Goal: Transaction & Acquisition: Purchase product/service

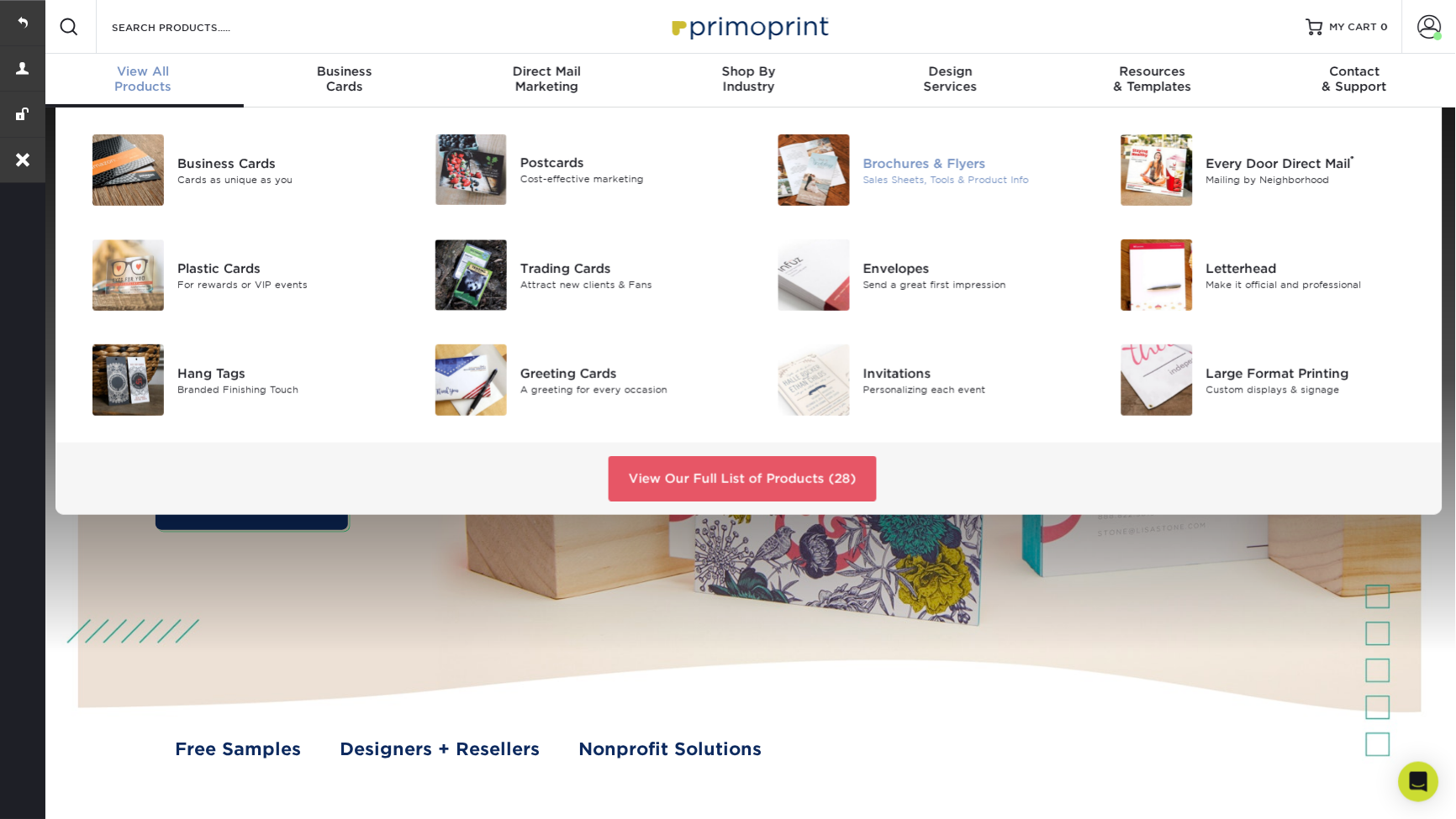
click at [825, 179] on img at bounding box center [814, 170] width 71 height 71
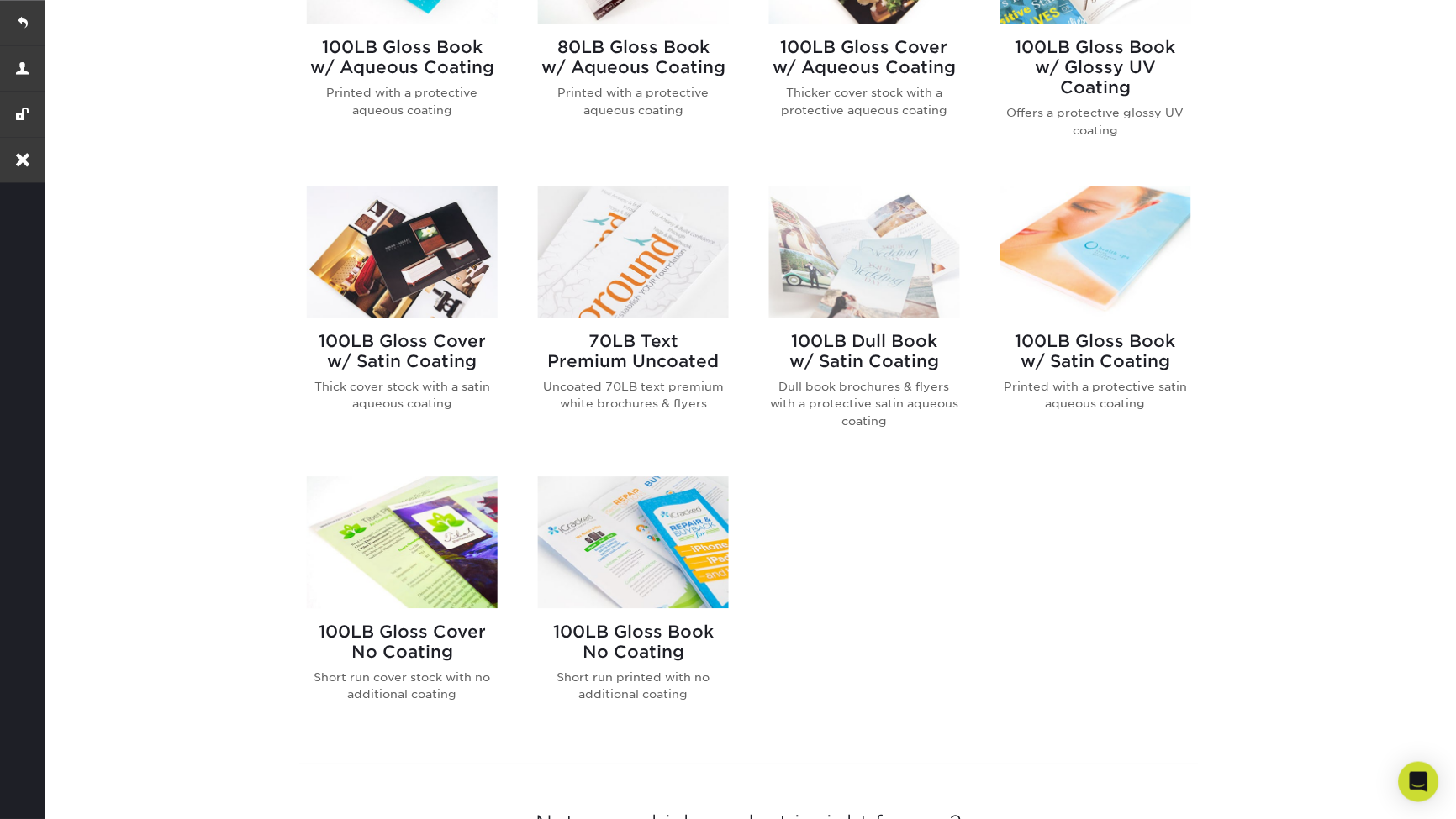
scroll to position [1003, 0]
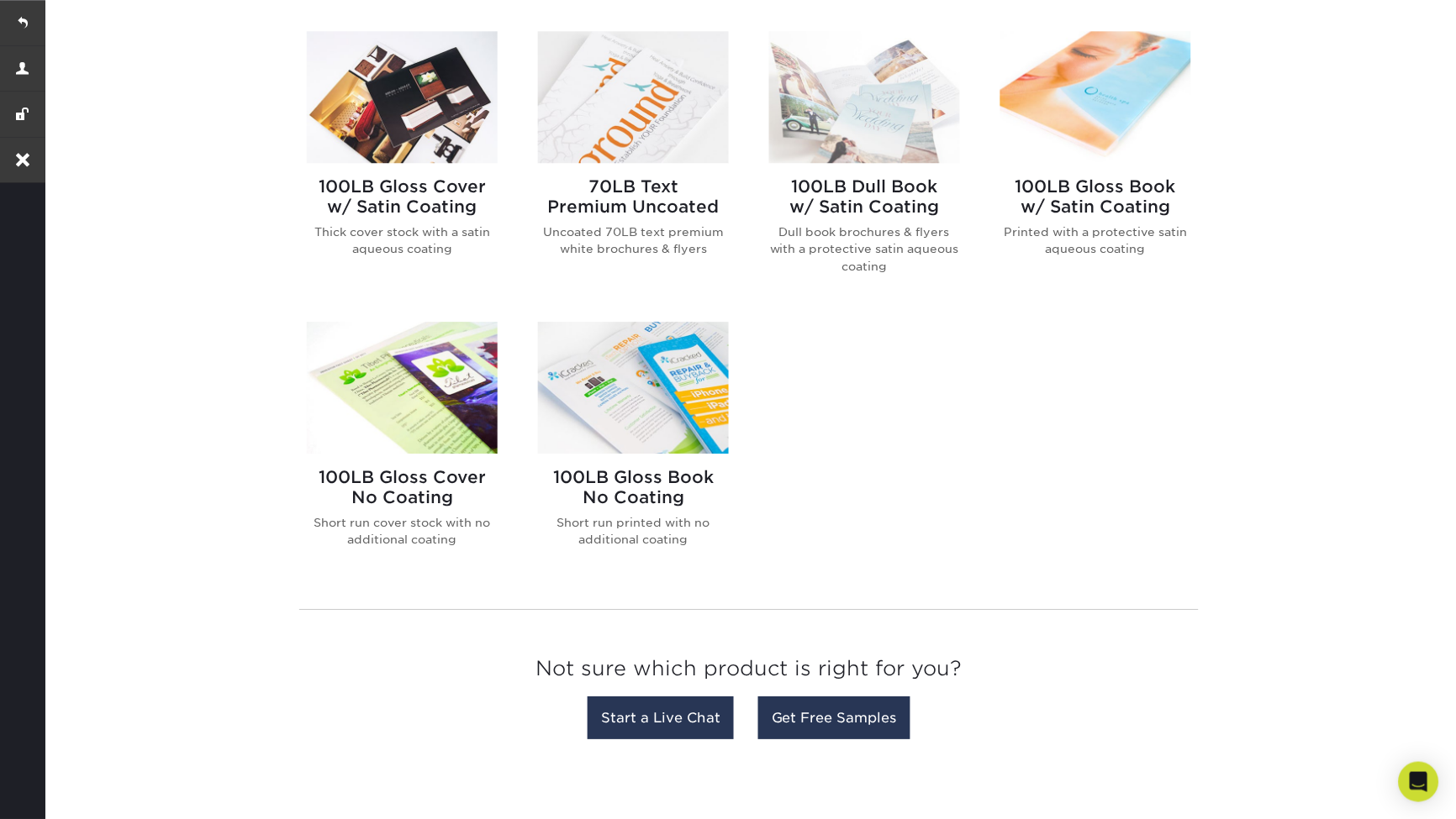
click at [600, 467] on h2 "100LB Gloss Book No Coating" at bounding box center [633, 487] width 191 height 40
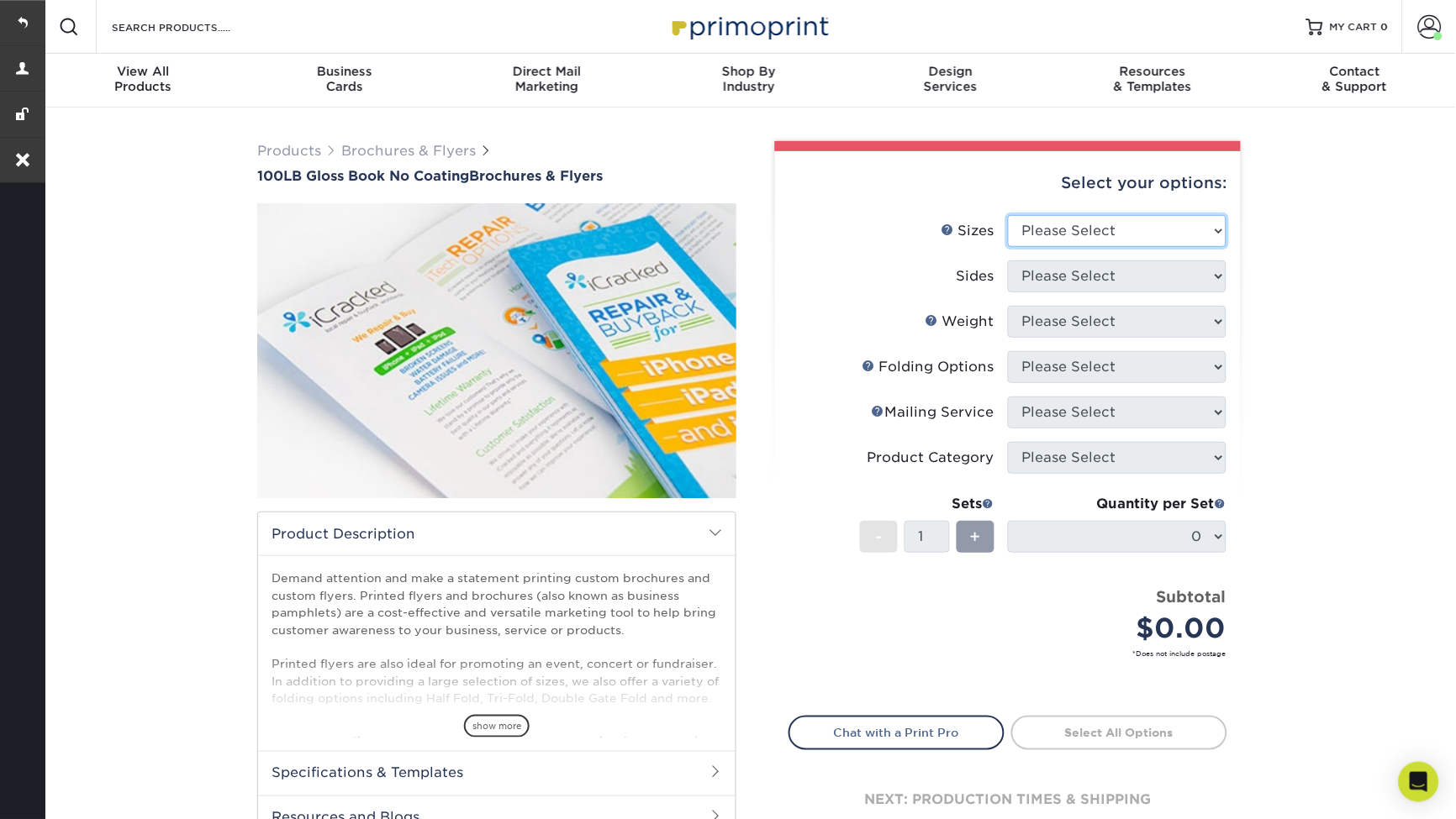
select select "11.00x17.00"
select select "32d3c223-f82c-492b-b915-ba065a00862f"
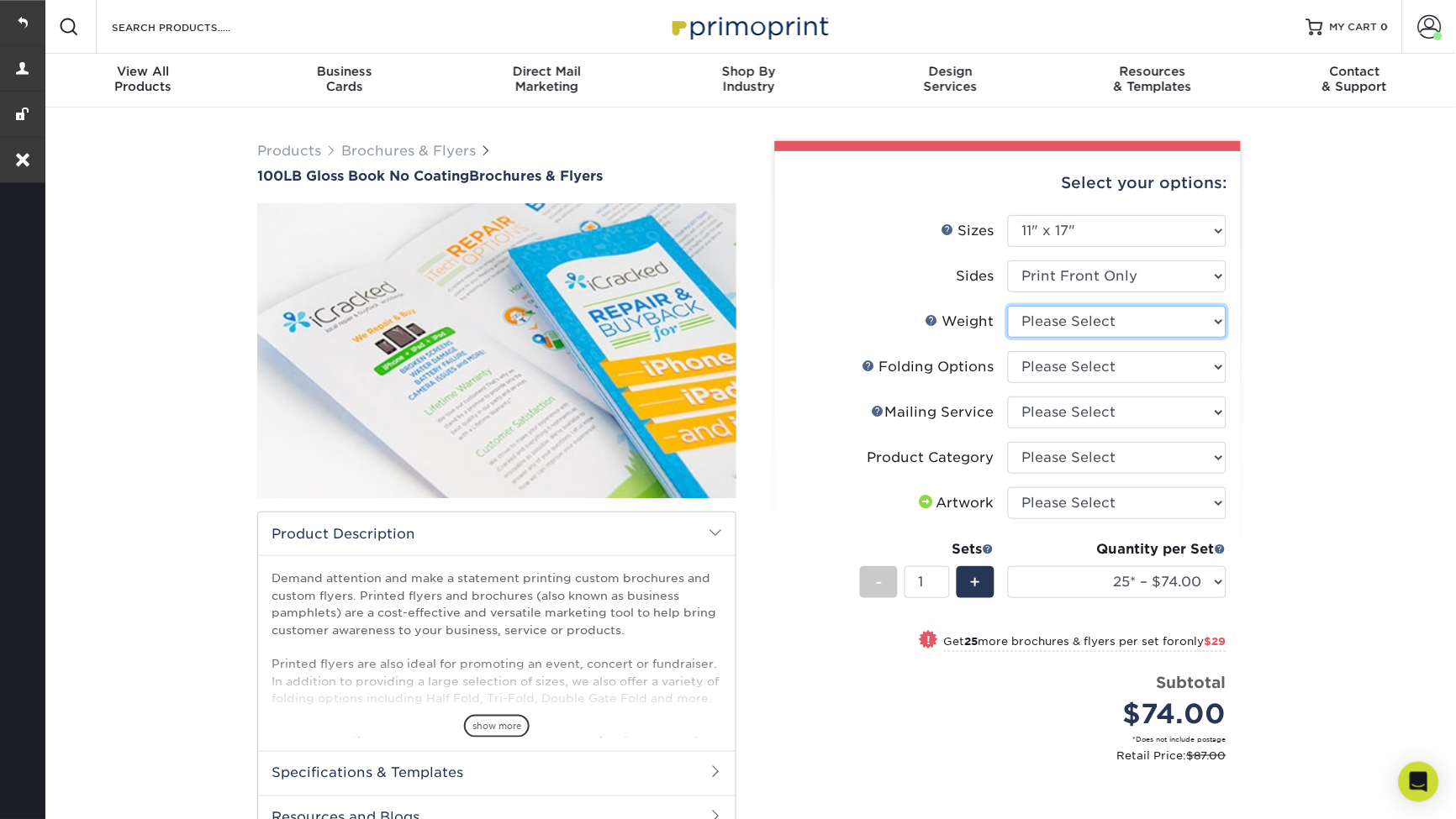
select select "100LB"
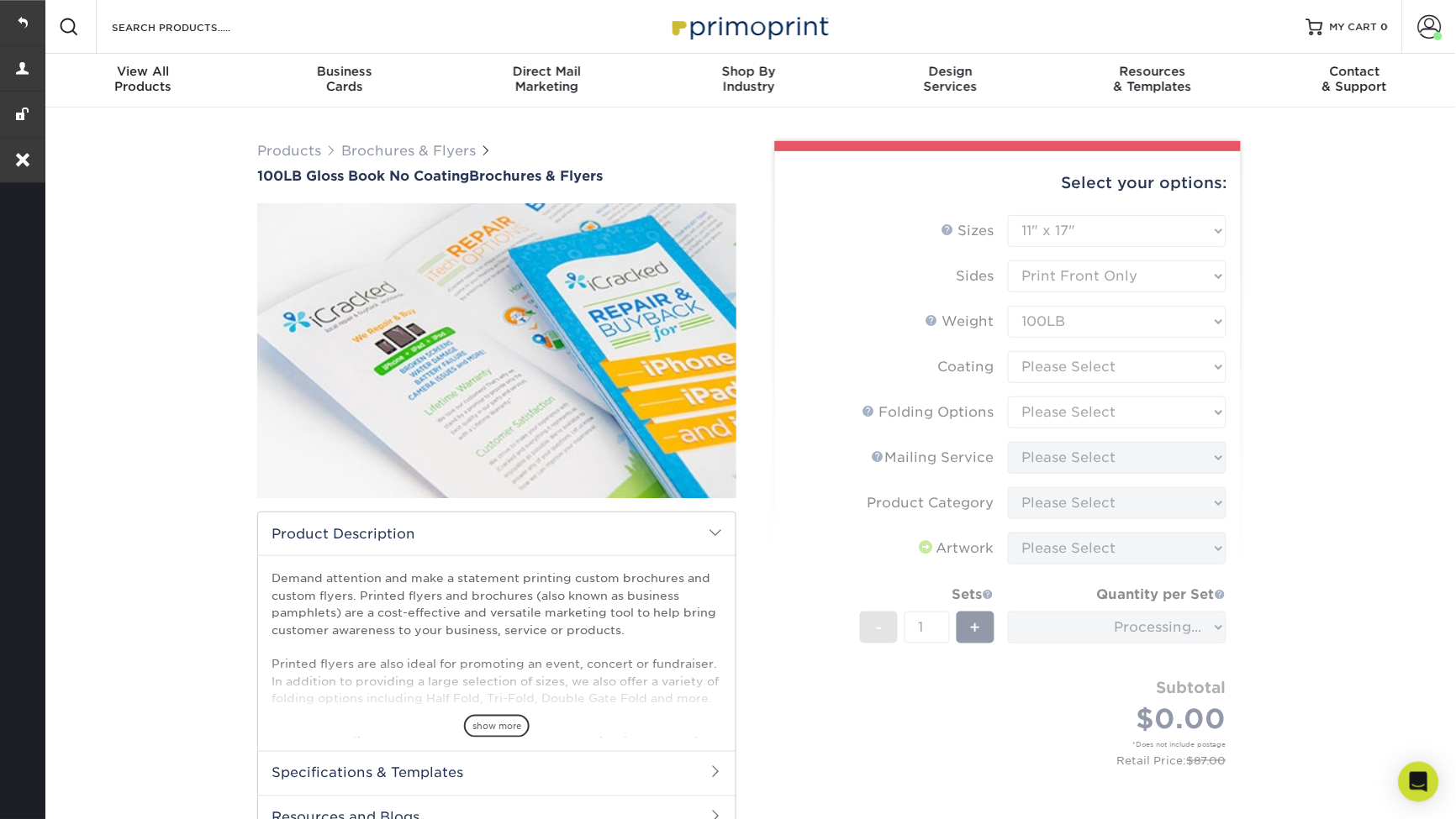
click at [1114, 362] on form "Sizes Help Sizes Please Select 3.67" x 8.5" 4" x 6" 4" x 8.5" 4" x 9" 4" x 10" …" at bounding box center [1007, 509] width 439 height 588
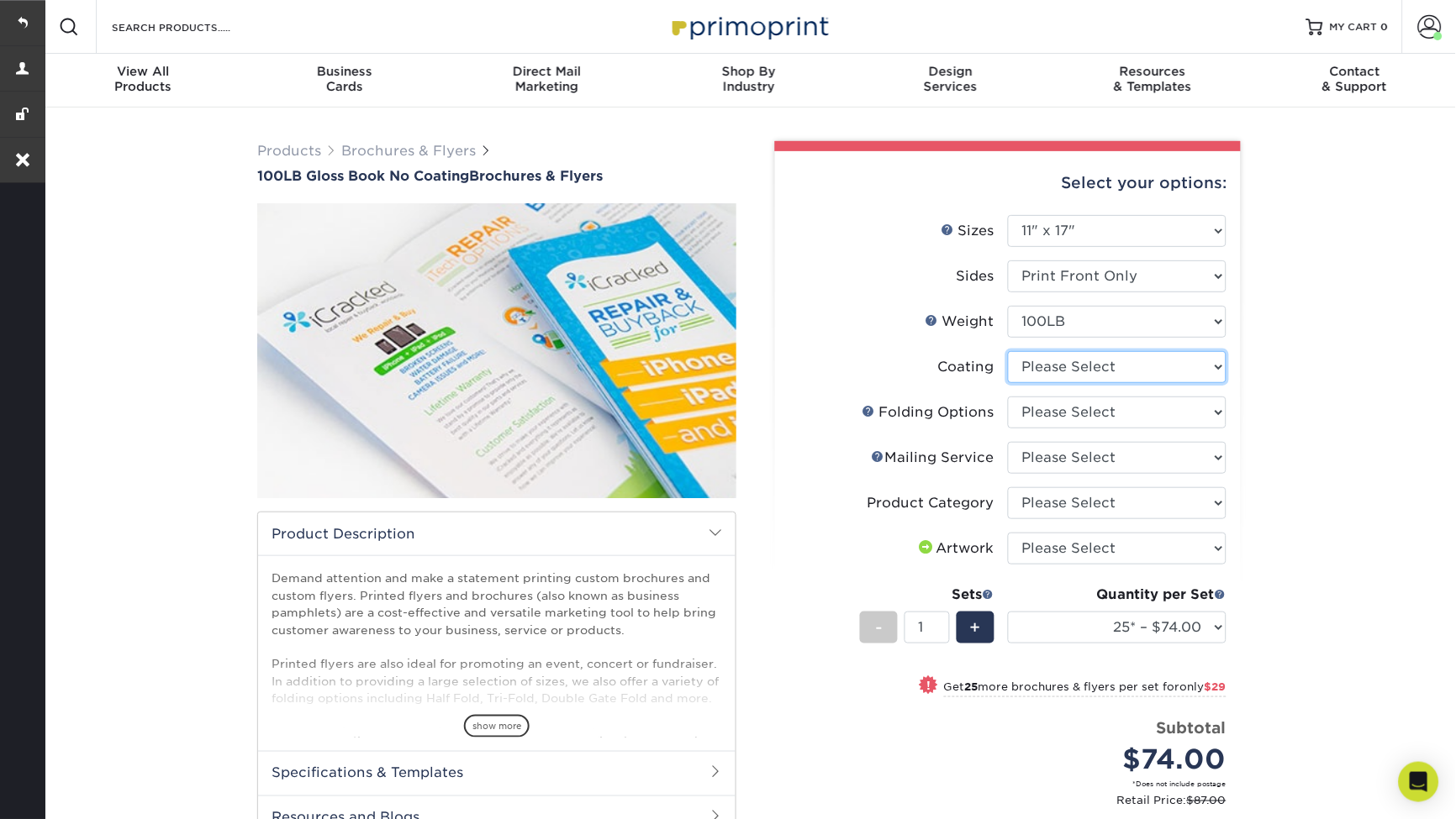
select select "3e7618de-abca-4bda-9f97-8b9129e913d8"
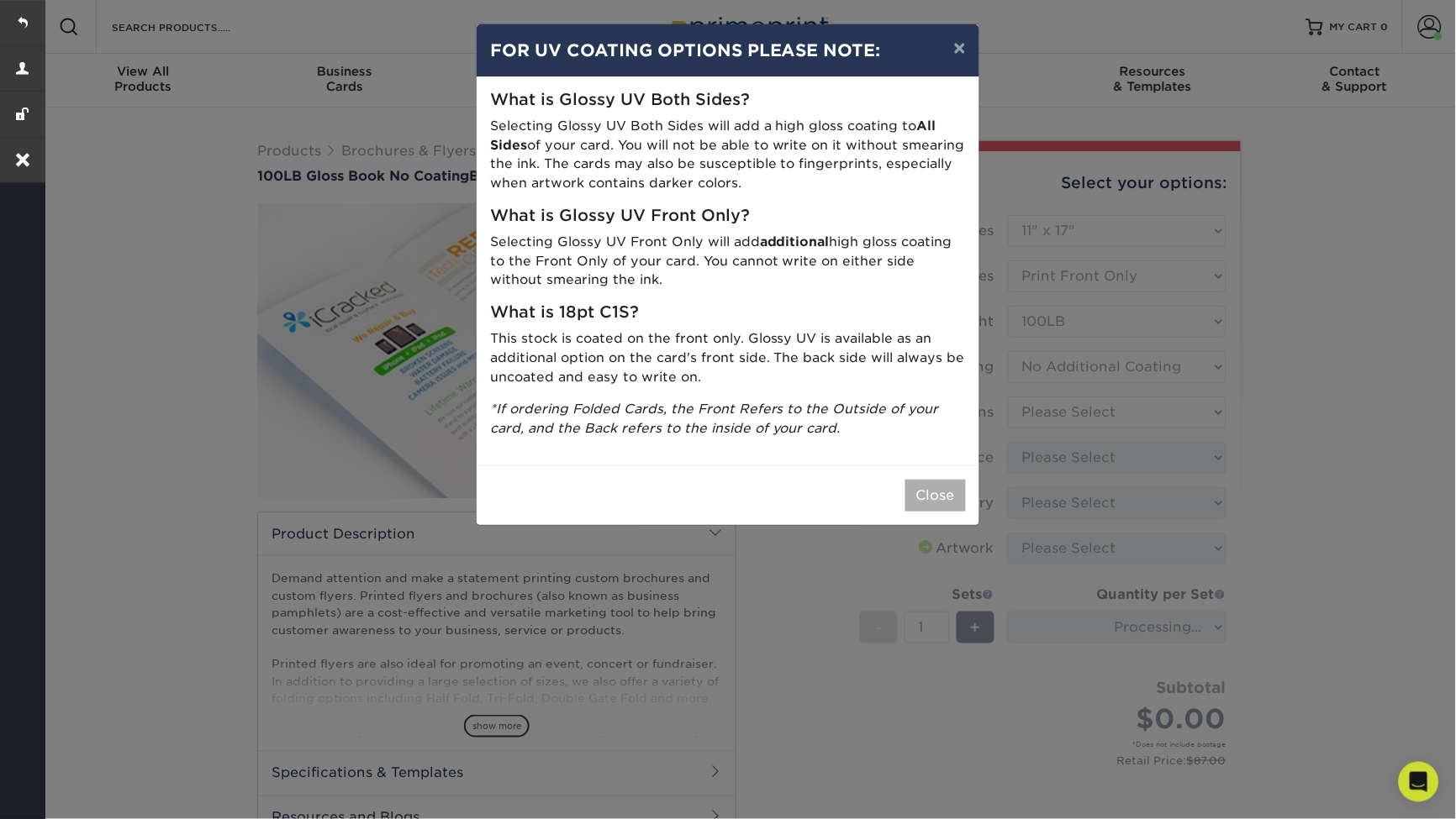
click at [944, 499] on button "Close" at bounding box center [935, 496] width 61 height 32
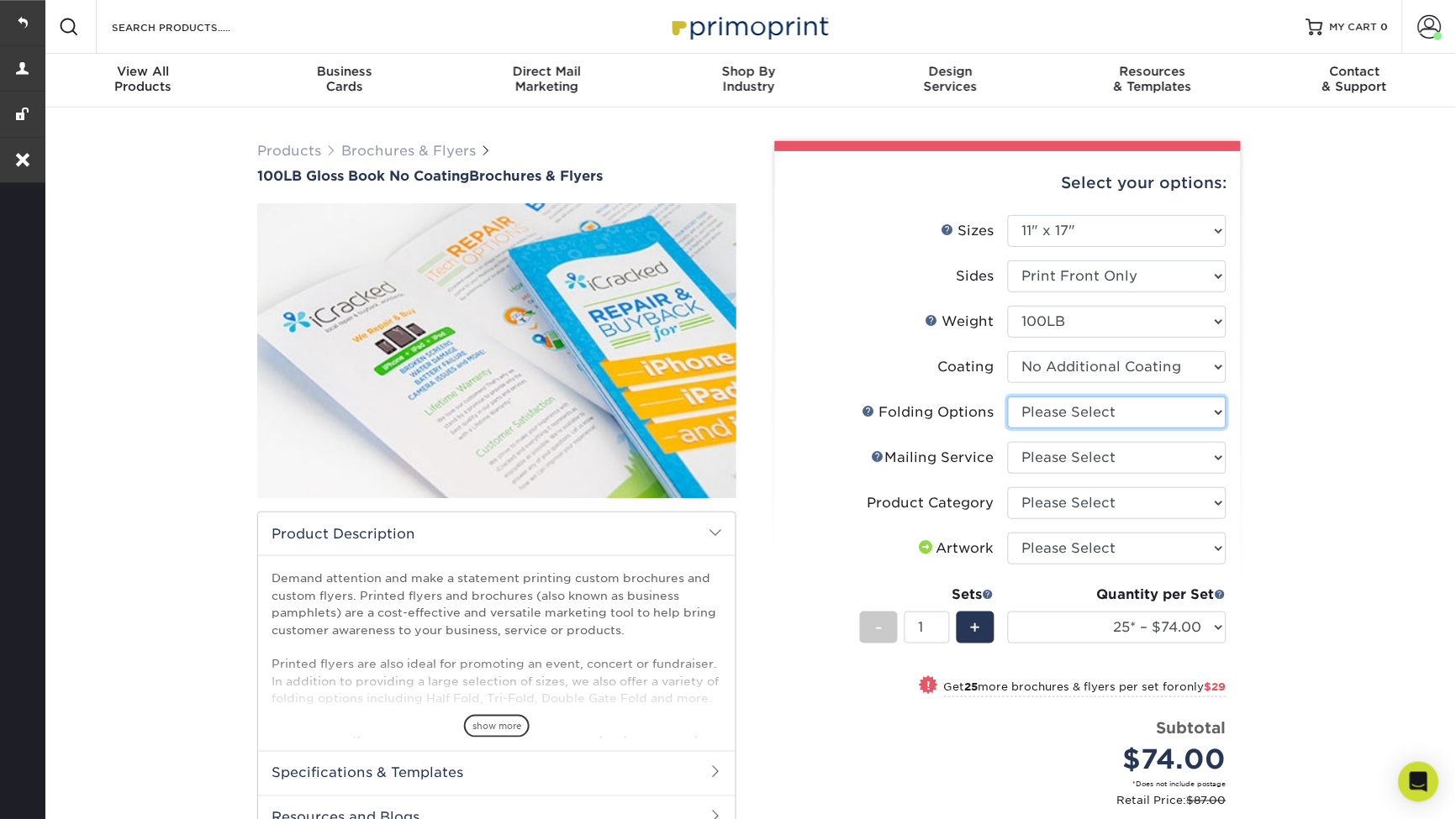
select select "9b1d5825-34d1-4721-9874-ed79abb003d7"
select select "3e5e9bdd-d78a-4c28-a41d-fe1407925ca6"
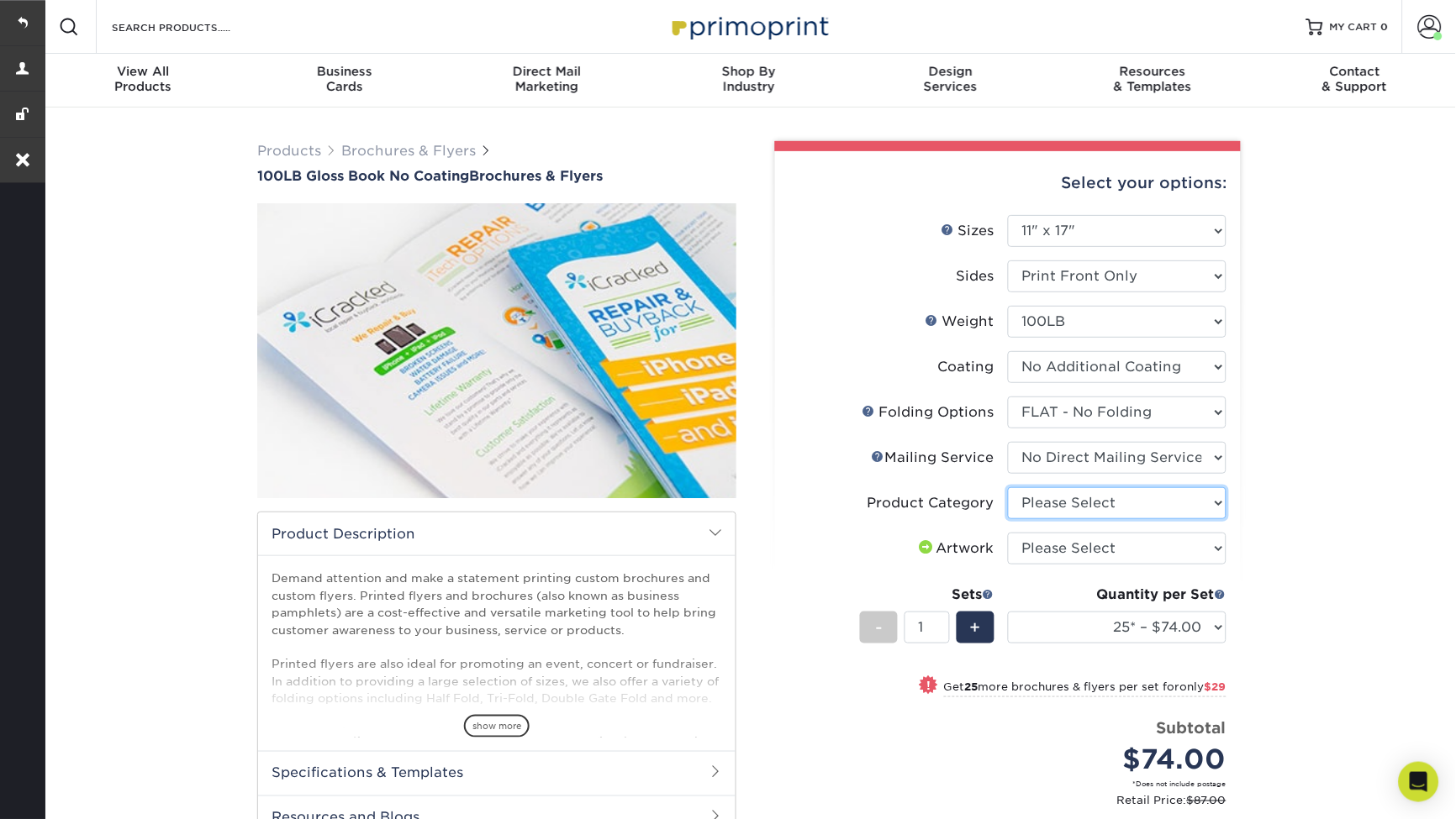
select select "1a668080-6b7c-4174-b399-2c3833b27ef4"
select select "upload"
click at [368, 152] on link "Brochures & Flyers" at bounding box center [409, 151] width 135 height 16
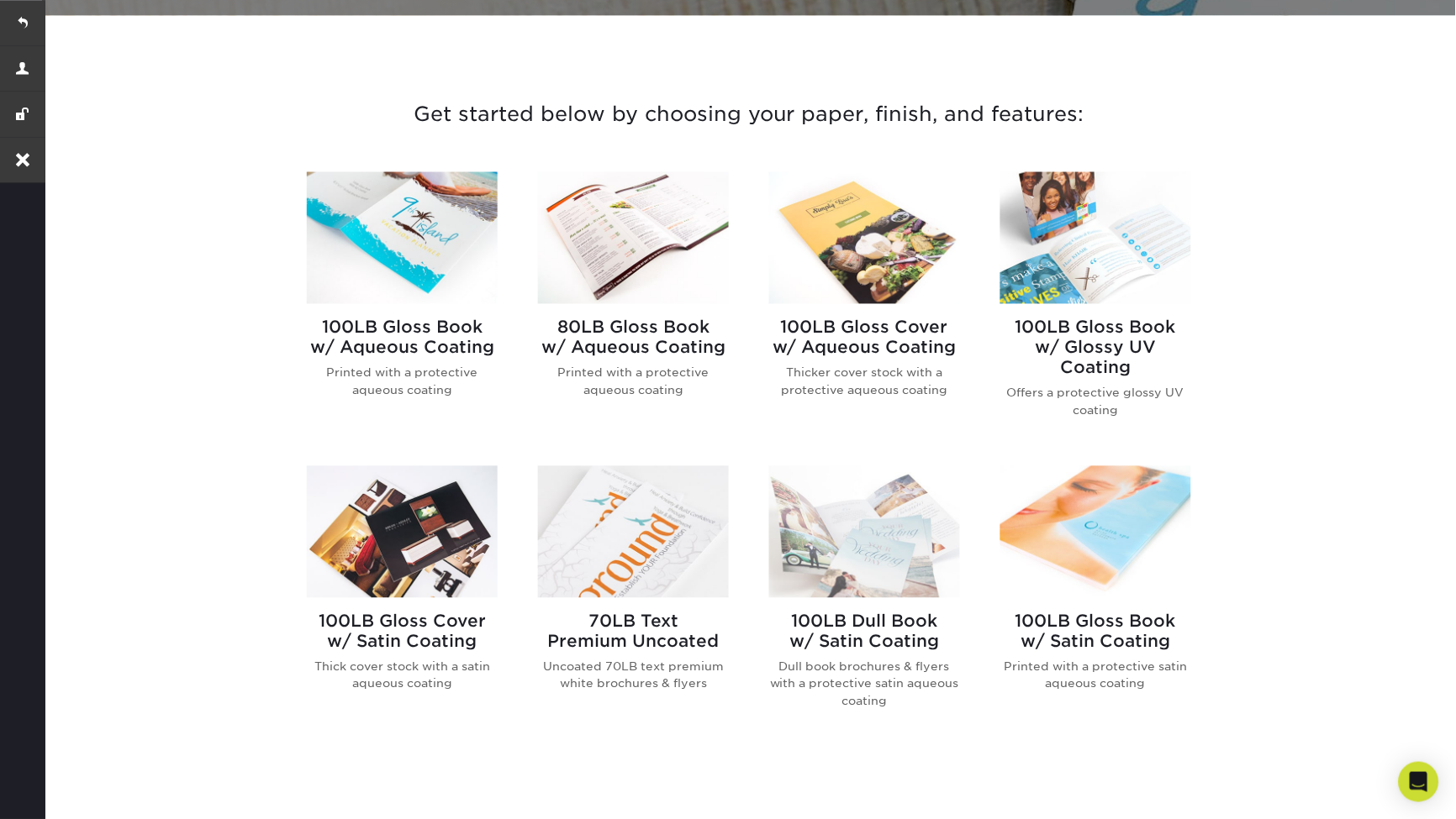
scroll to position [613, 0]
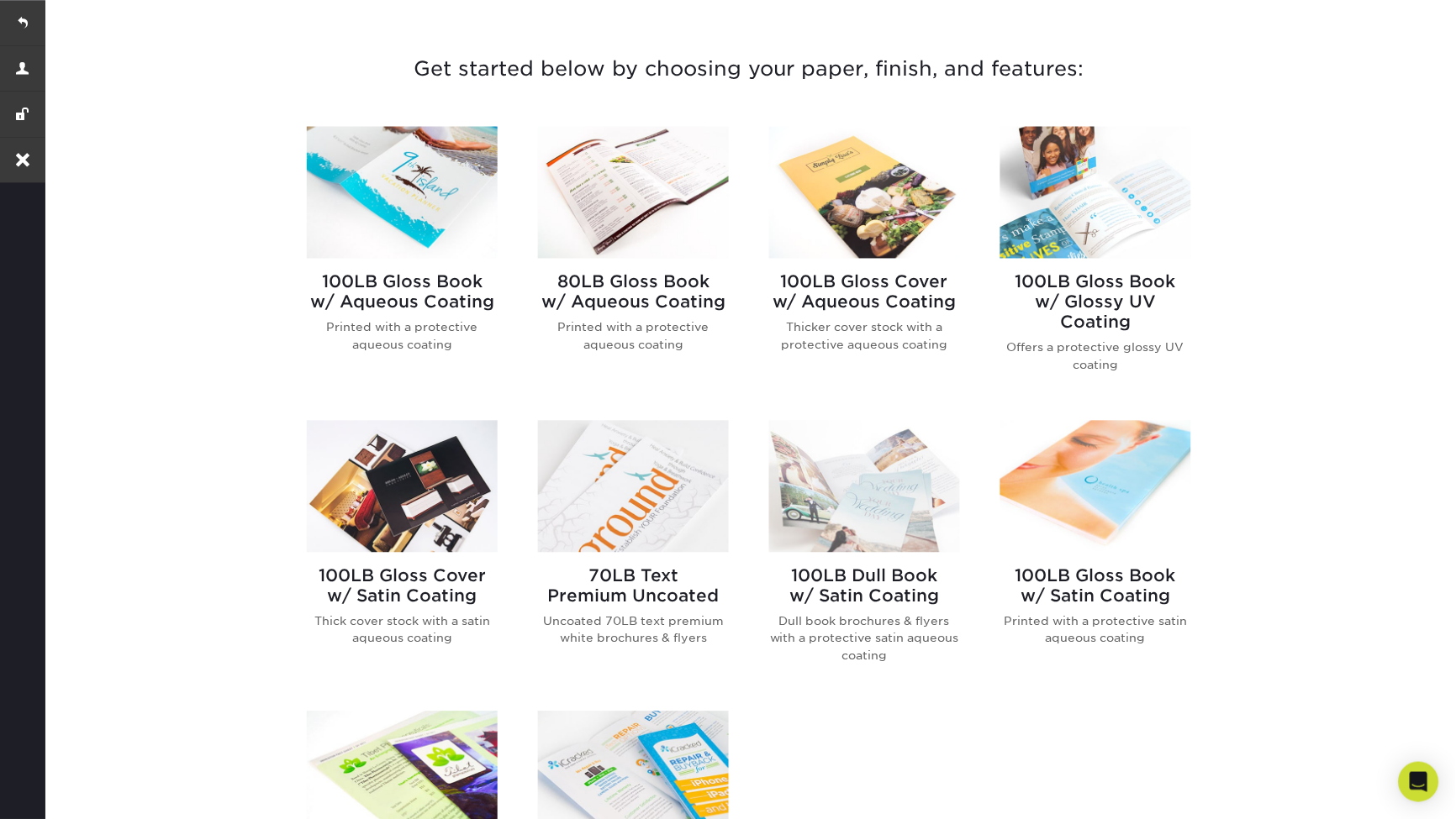
click at [850, 494] on img at bounding box center [864, 486] width 191 height 132
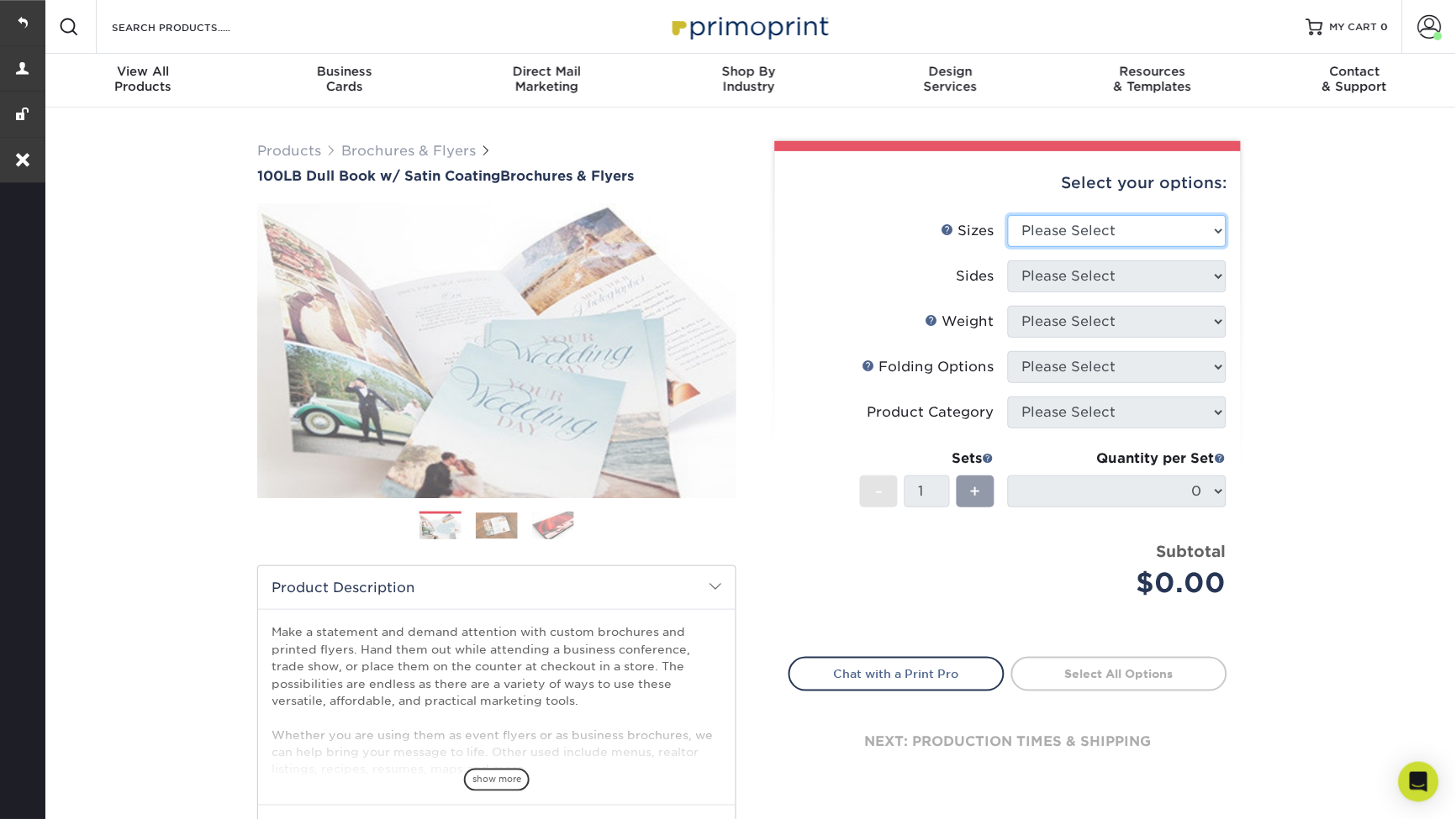
select select "4.00x6.00"
select select "32d3c223-f82c-492b-b915-ba065a00862f"
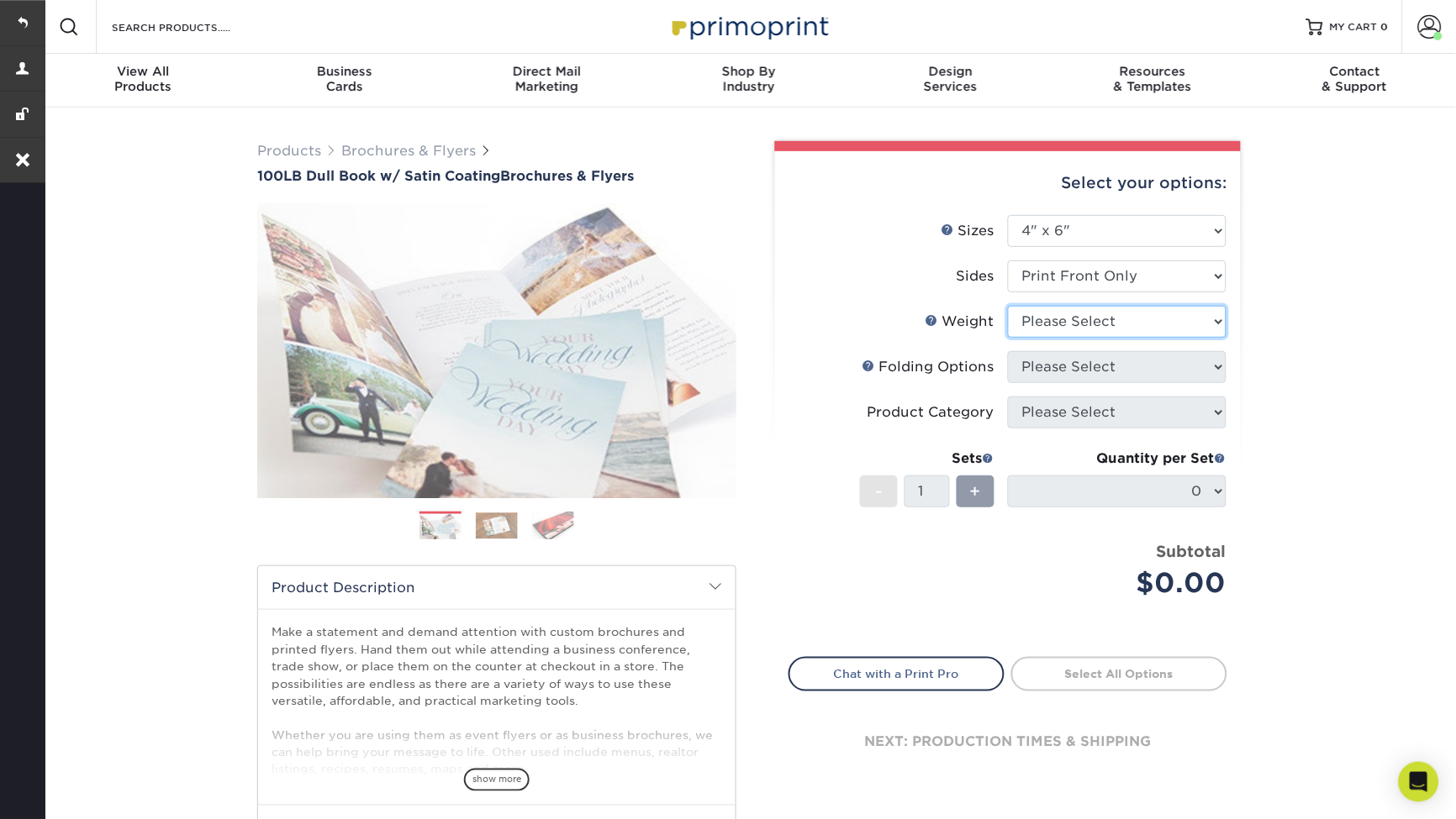
select select "100DB"
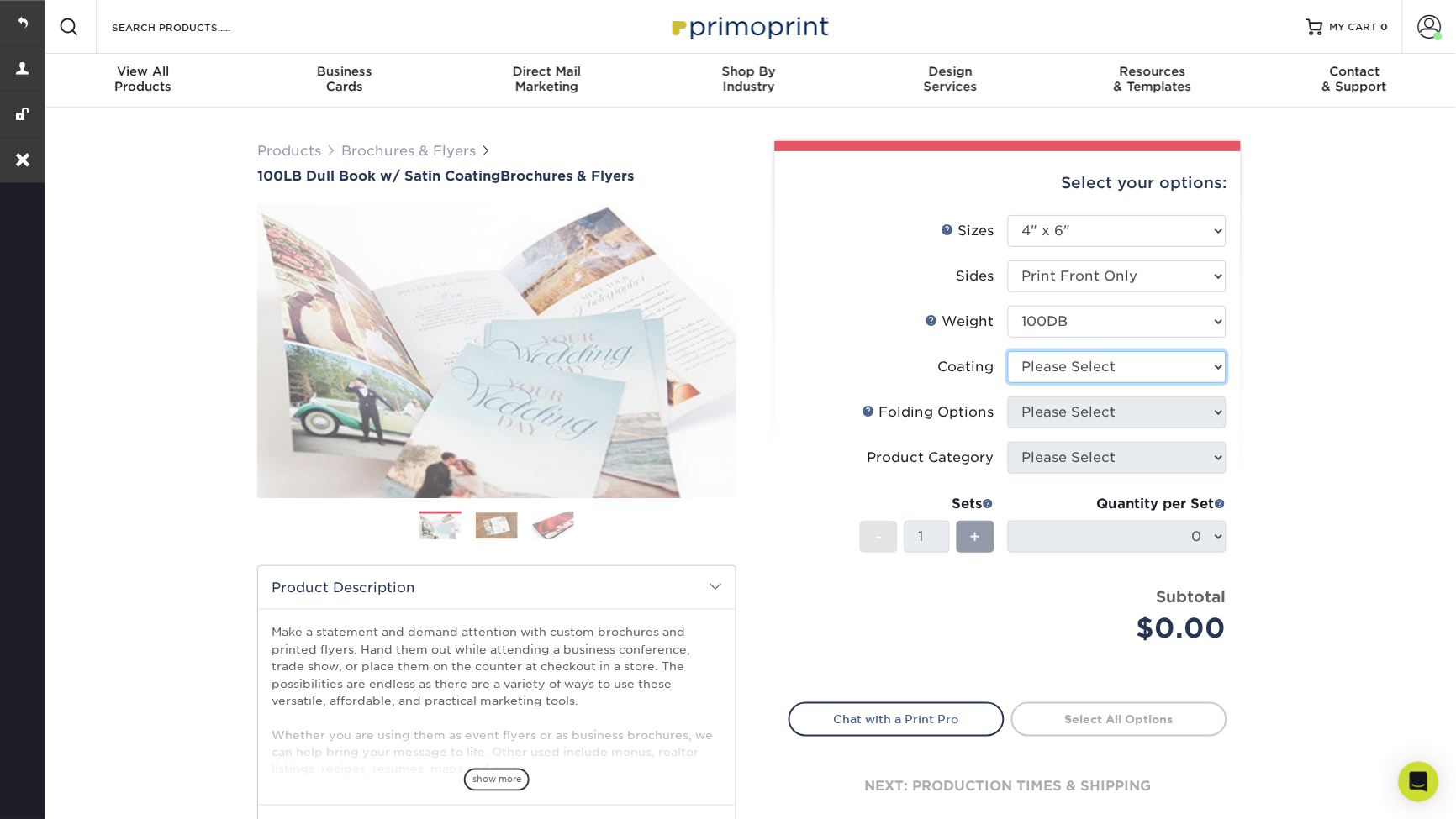
select select "1753ff32-3d28-4f95-990a-6fda0dbe3d7c"
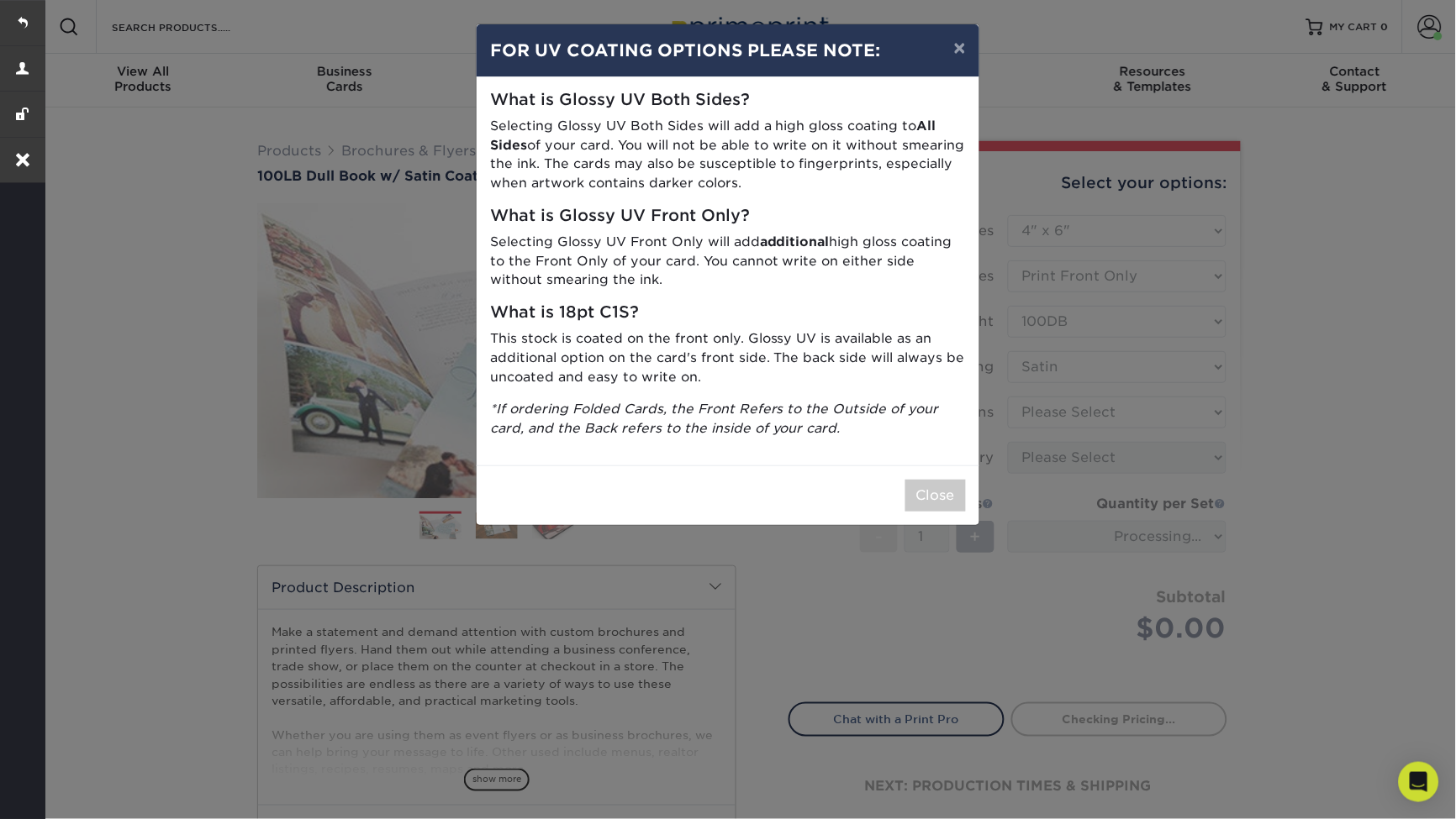
click at [1102, 416] on div "× FOR UV COATING OPTIONS PLEASE NOTE: What is Glossy UV Both Sides? Selecting G…" at bounding box center [728, 410] width 1456 height 819
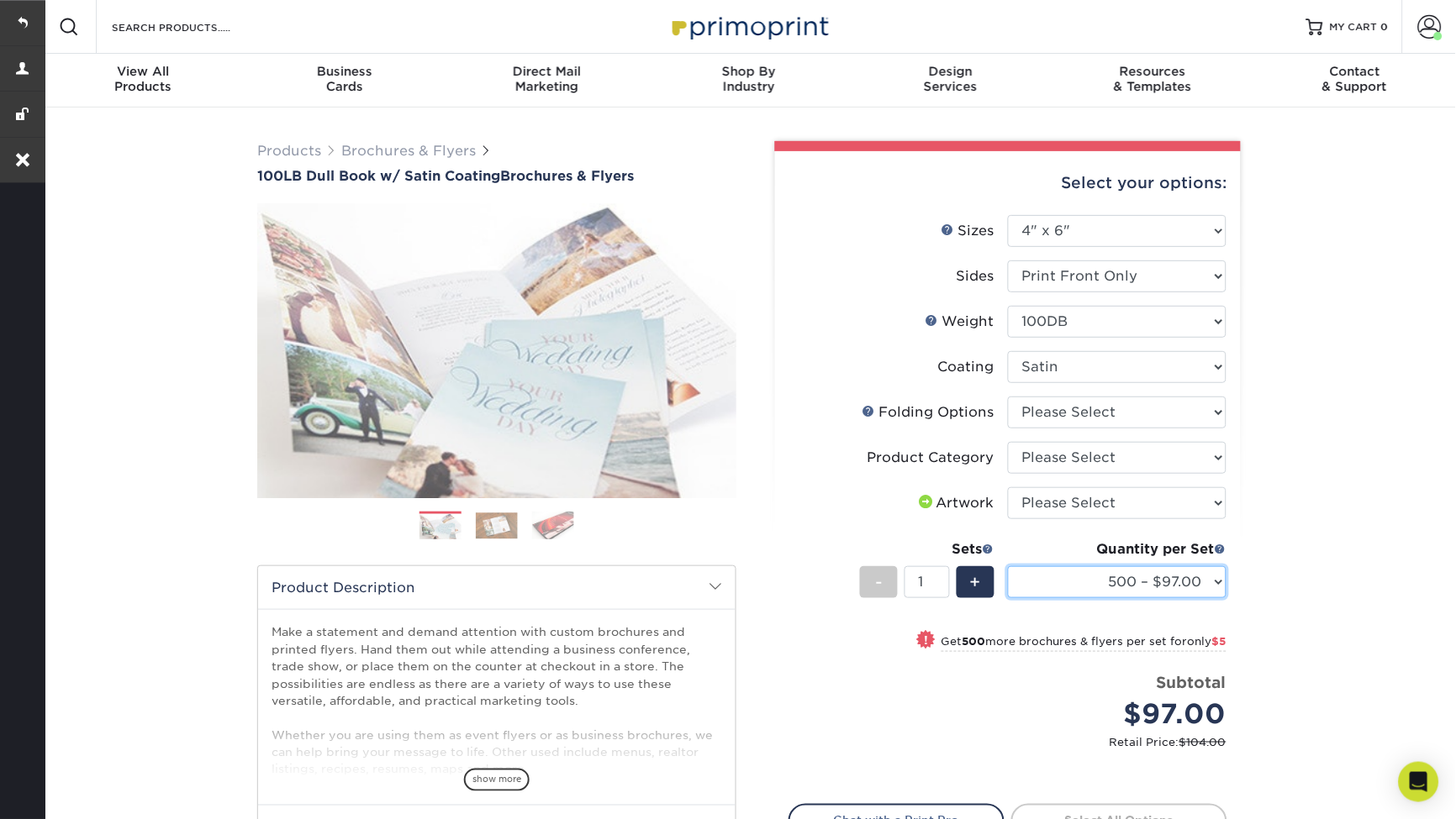
drag, startPoint x: 1142, startPoint y: 580, endPoint x: 1116, endPoint y: -82, distance: 662.5
click at [1116, 0] on html "Resources Menu Search Products Account Welcome, Phoebe Primo Client Account Das…" at bounding box center [728, 748] width 1456 height 1497
click at [1110, 580] on select "500 – $97.00 1000 – $102.00 2000 – $126.00 2500 – $157.00 3000 – $191.00 4000 –…" at bounding box center [1117, 582] width 219 height 32
click at [318, 29] on div "Resources Menu Search Products Account Welcome, Phoebe Primo Client Account Das…" at bounding box center [749, 27] width 1414 height 54
click at [170, 25] on input "Search Products" at bounding box center [192, 27] width 164 height 21
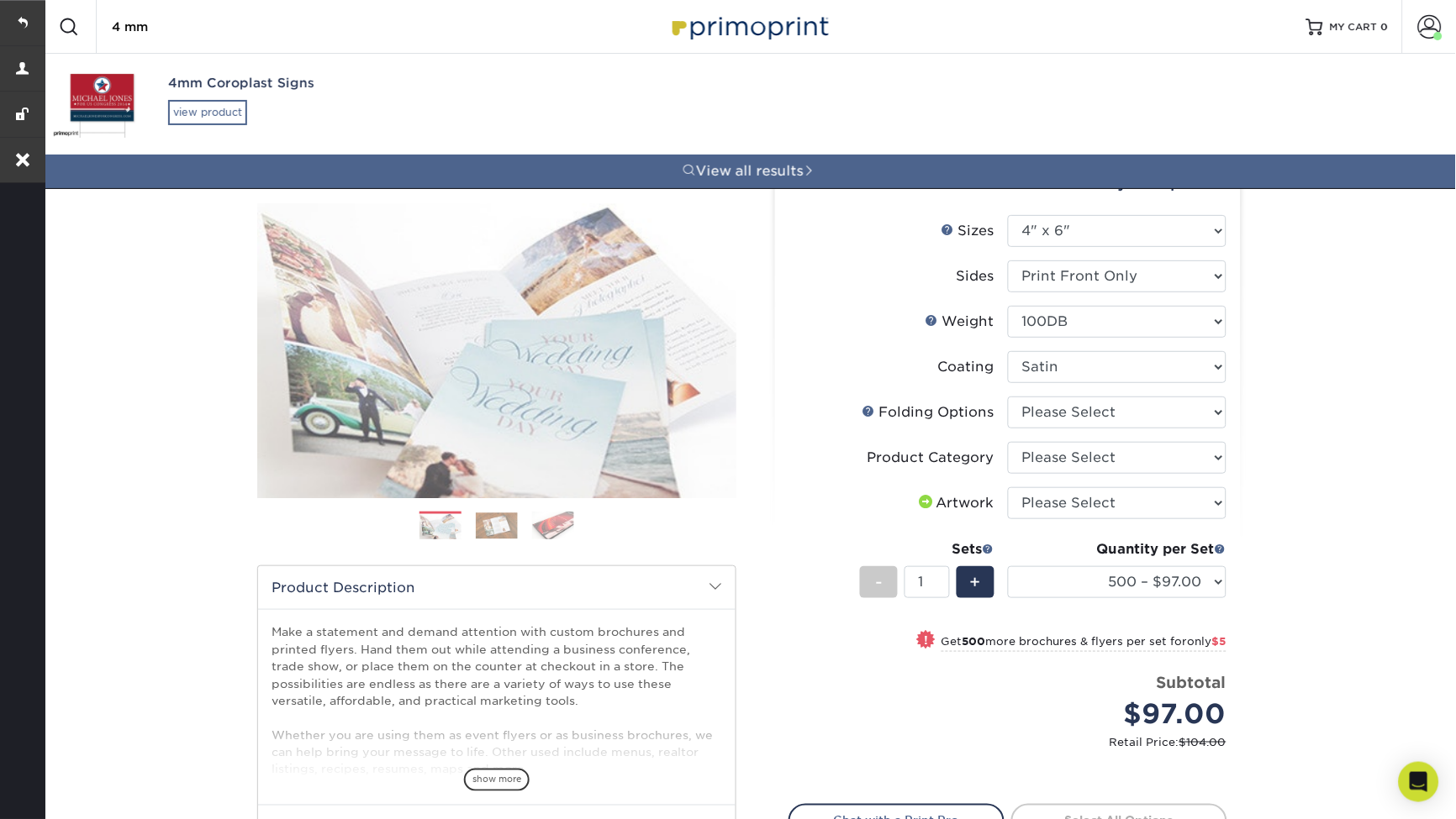
type input "4 mm"
click at [209, 112] on div "view product" at bounding box center [208, 112] width 79 height 25
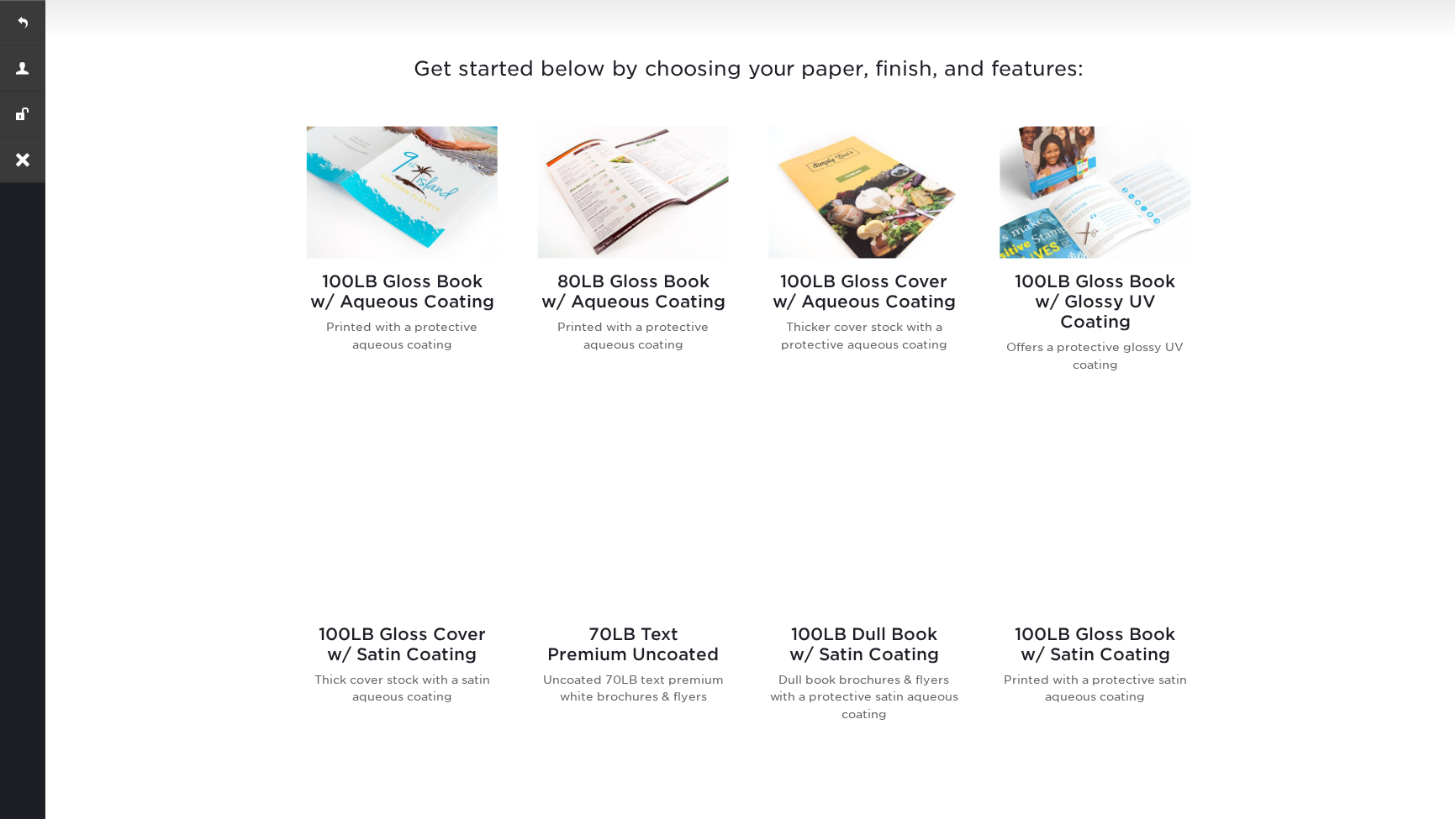
scroll to position [613, 0]
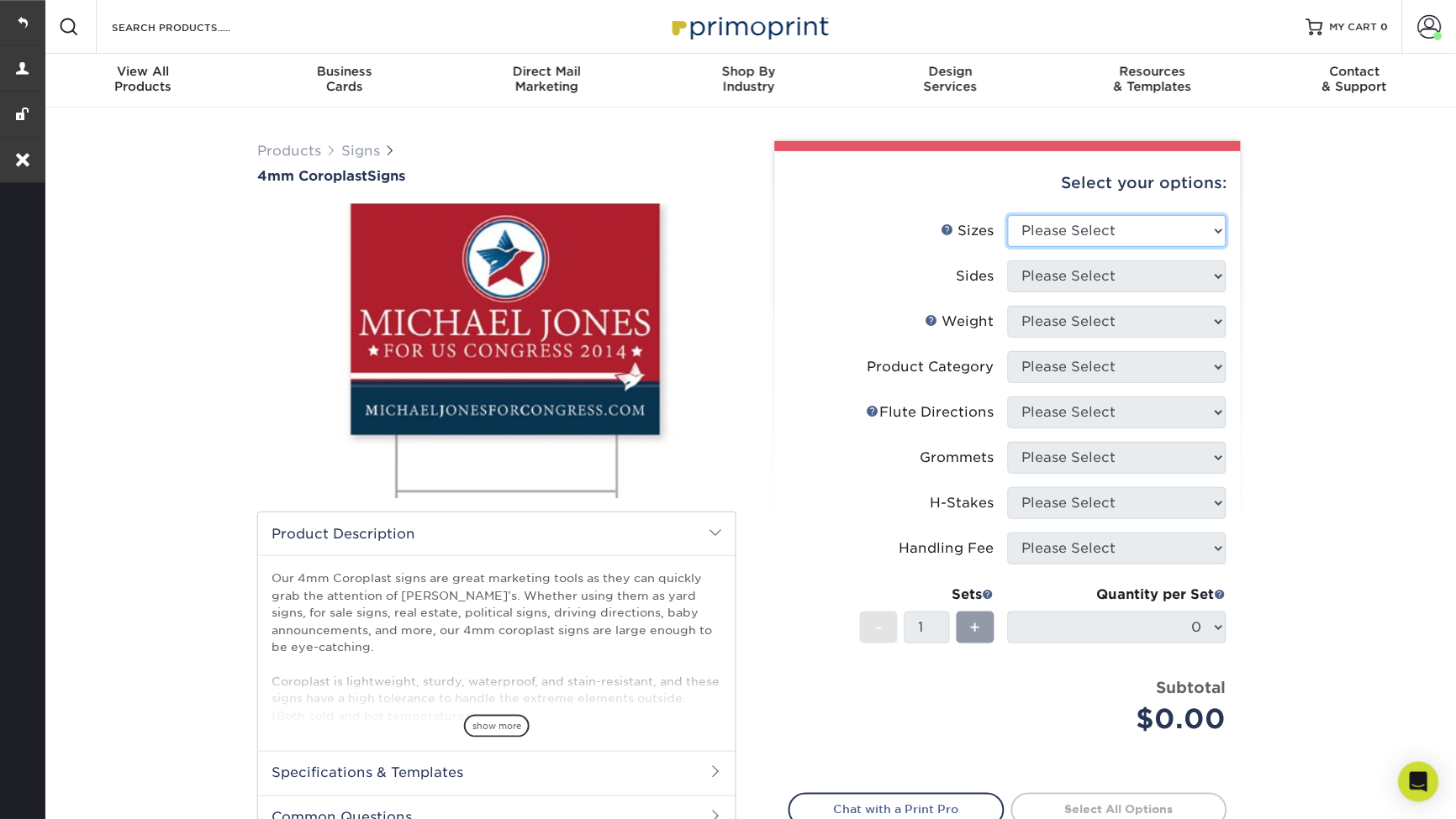
select select "18.00x24.00"
select select "13abbda7-1d64-4f25-8bb2-c179b224825d"
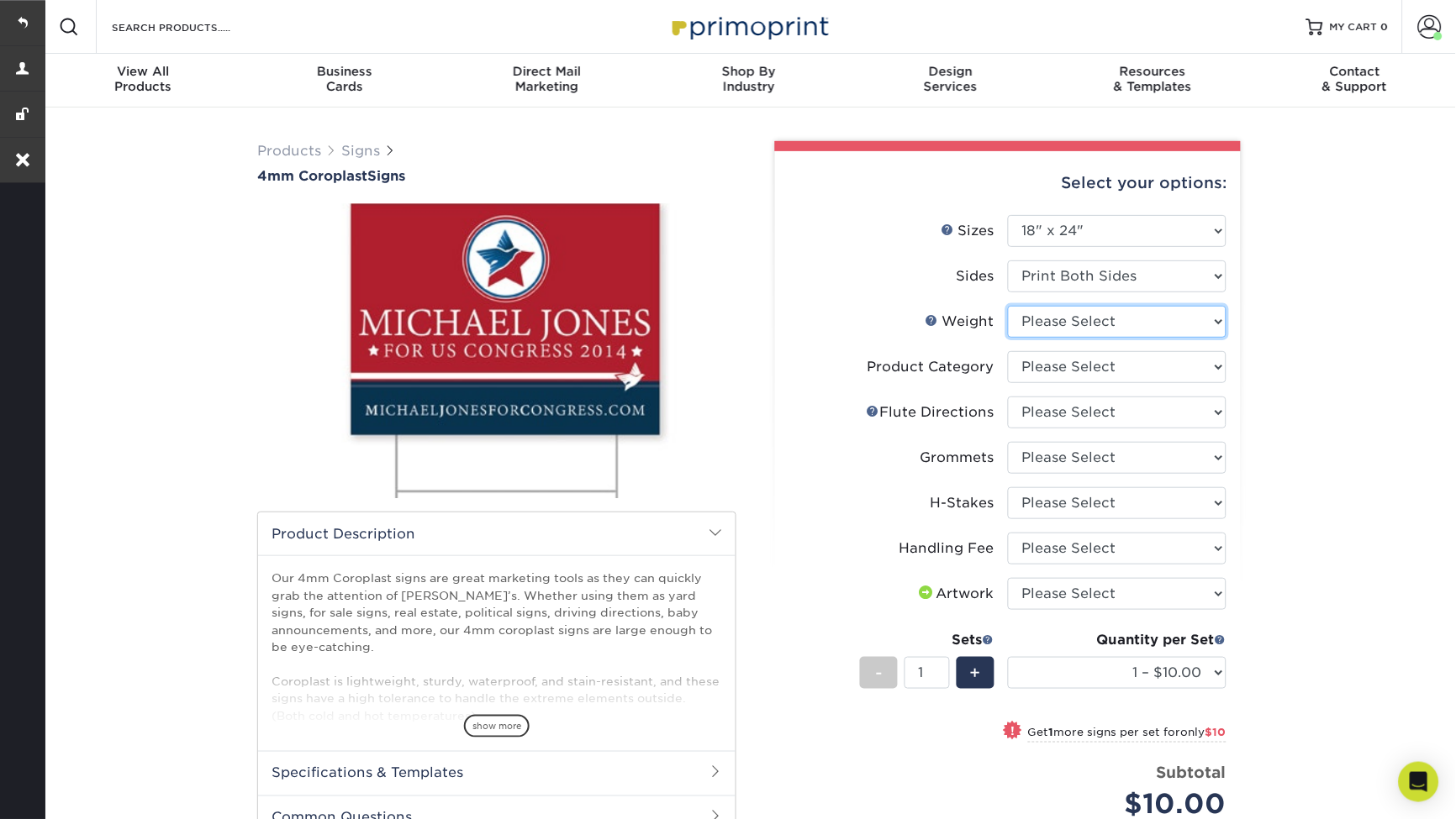
select select "4CORO"
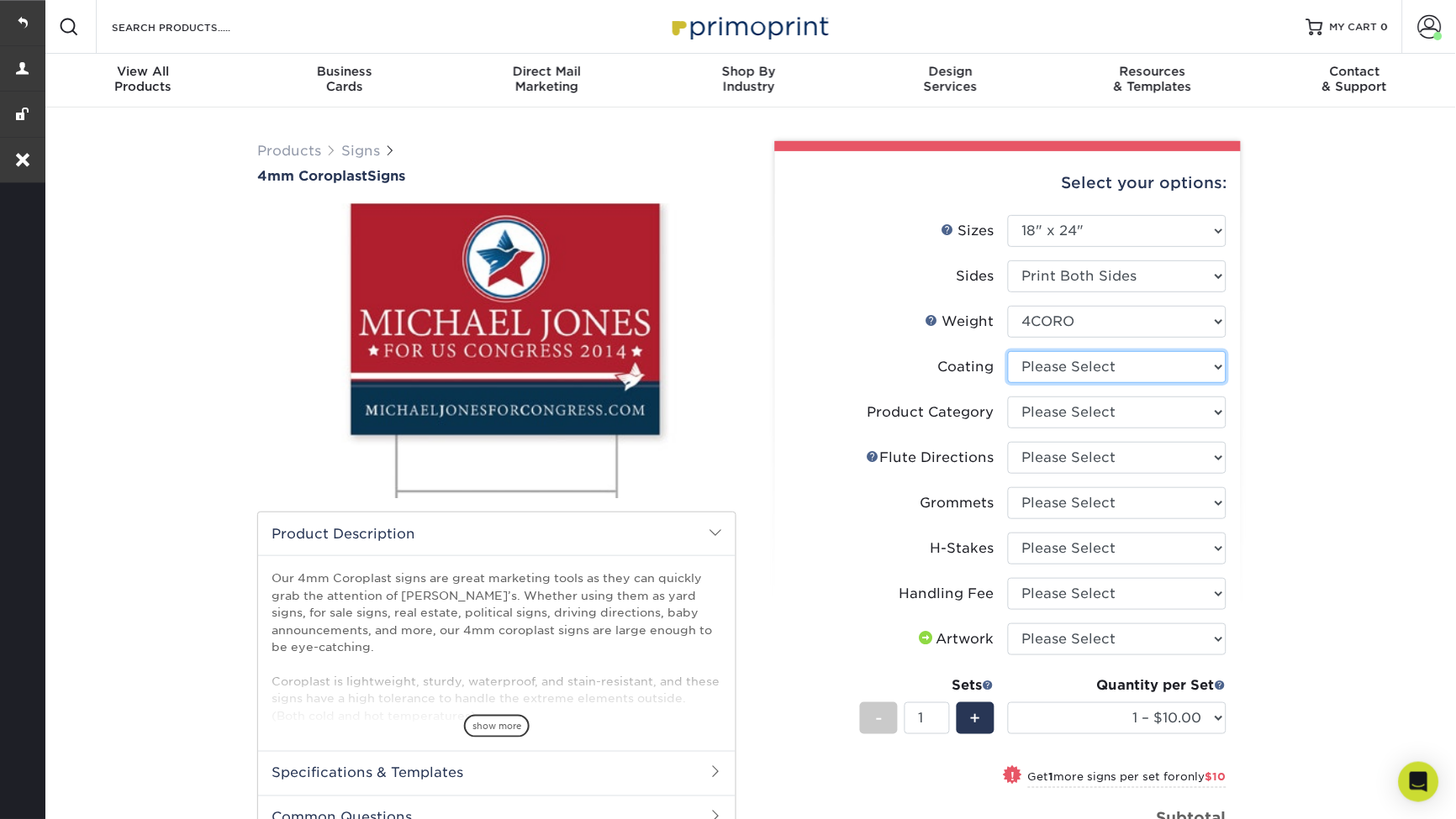
select select "3e7618de-abca-4bda-9f97-8b9129e913d8"
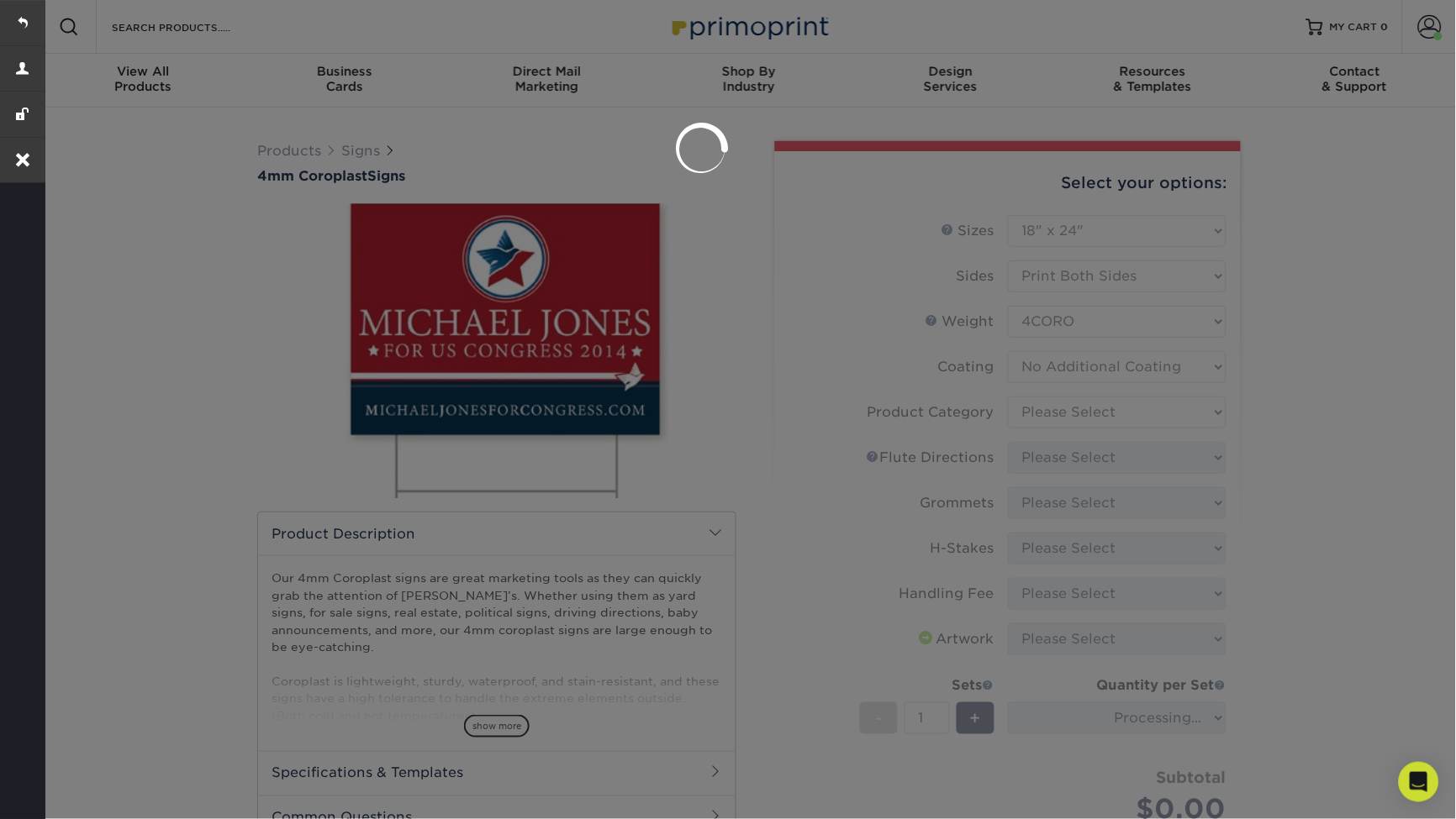
click at [1119, 405] on div at bounding box center [728, 410] width 1456 height 819
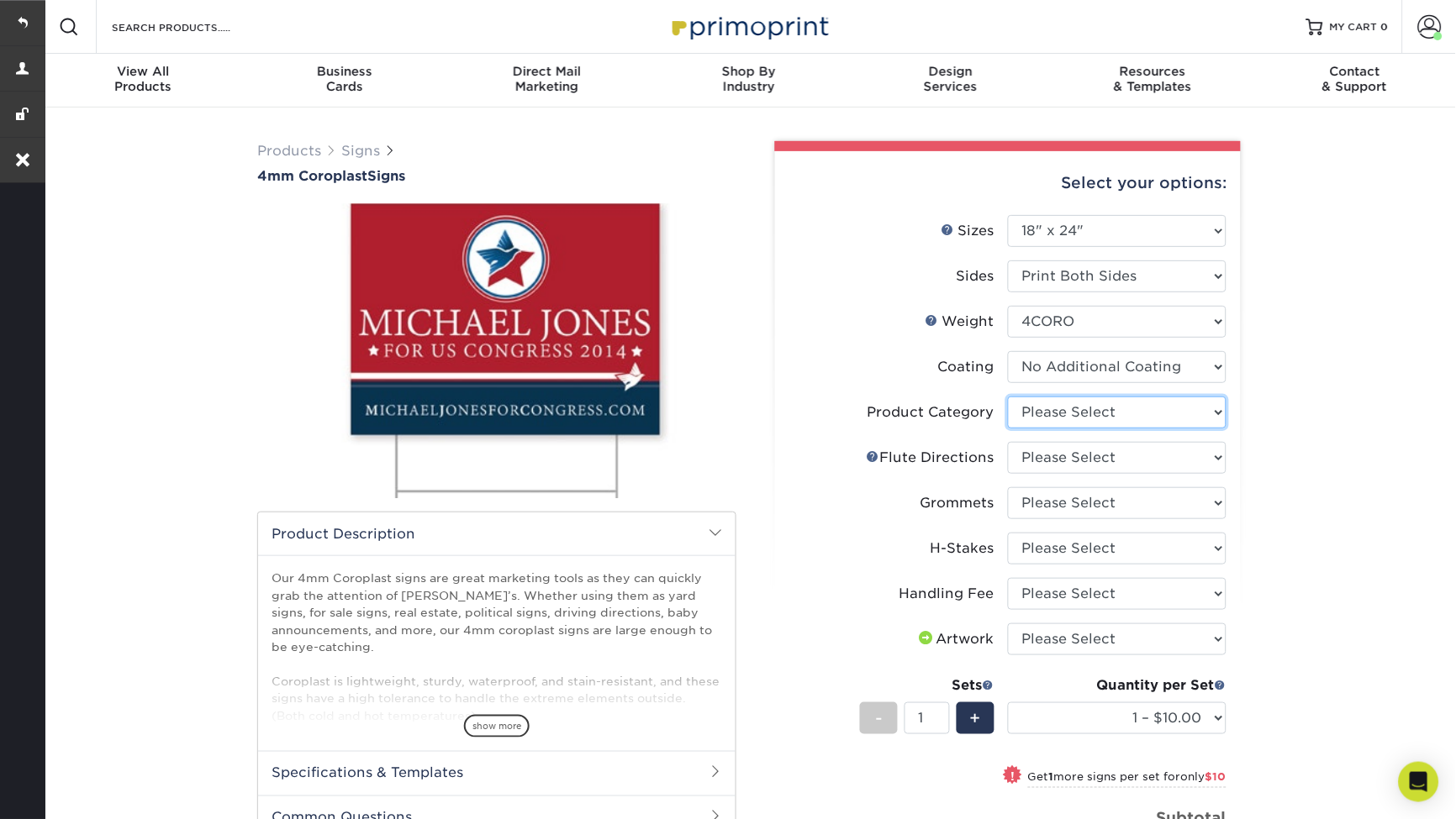
select select "b3582ed5-6912-492c-8440-2cc51afdb8e1"
select select "b9474d6d-25b7-40b8-b284-85b7690982f8"
select select "90d329df-db80-4206-b821-ff9d3f363977"
select select "8c85e97e-8b3a-46d2-b88d-acee5fa20222"
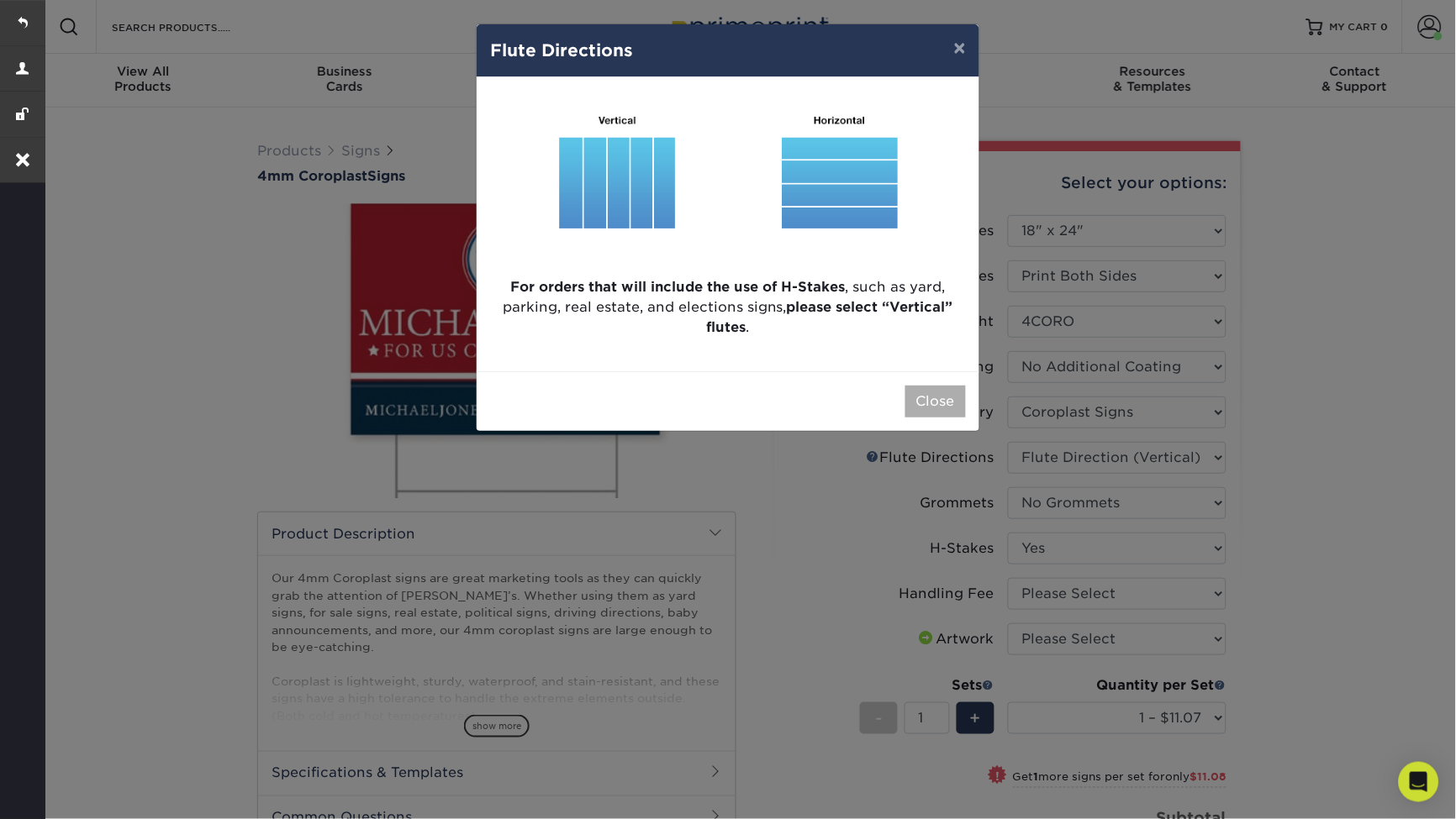
click at [938, 398] on button "Close" at bounding box center [935, 402] width 61 height 32
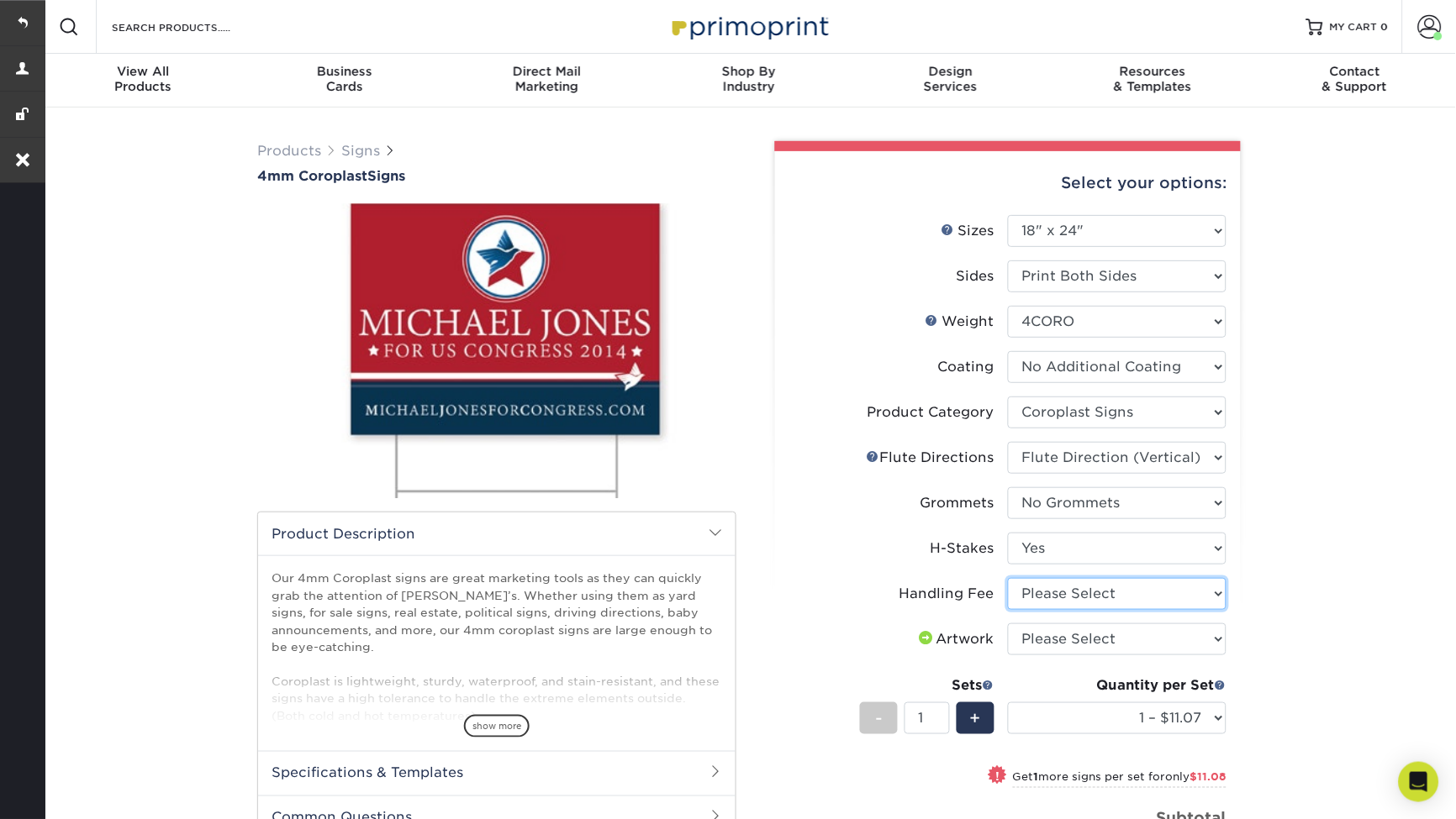
select select "ab74c079-444c-4260-ae6a-e09bdee8073c"
select select "upload"
click at [1284, 629] on div "Products Signs 4mm Coroplast Signs /" at bounding box center [749, 622] width 1414 height 1028
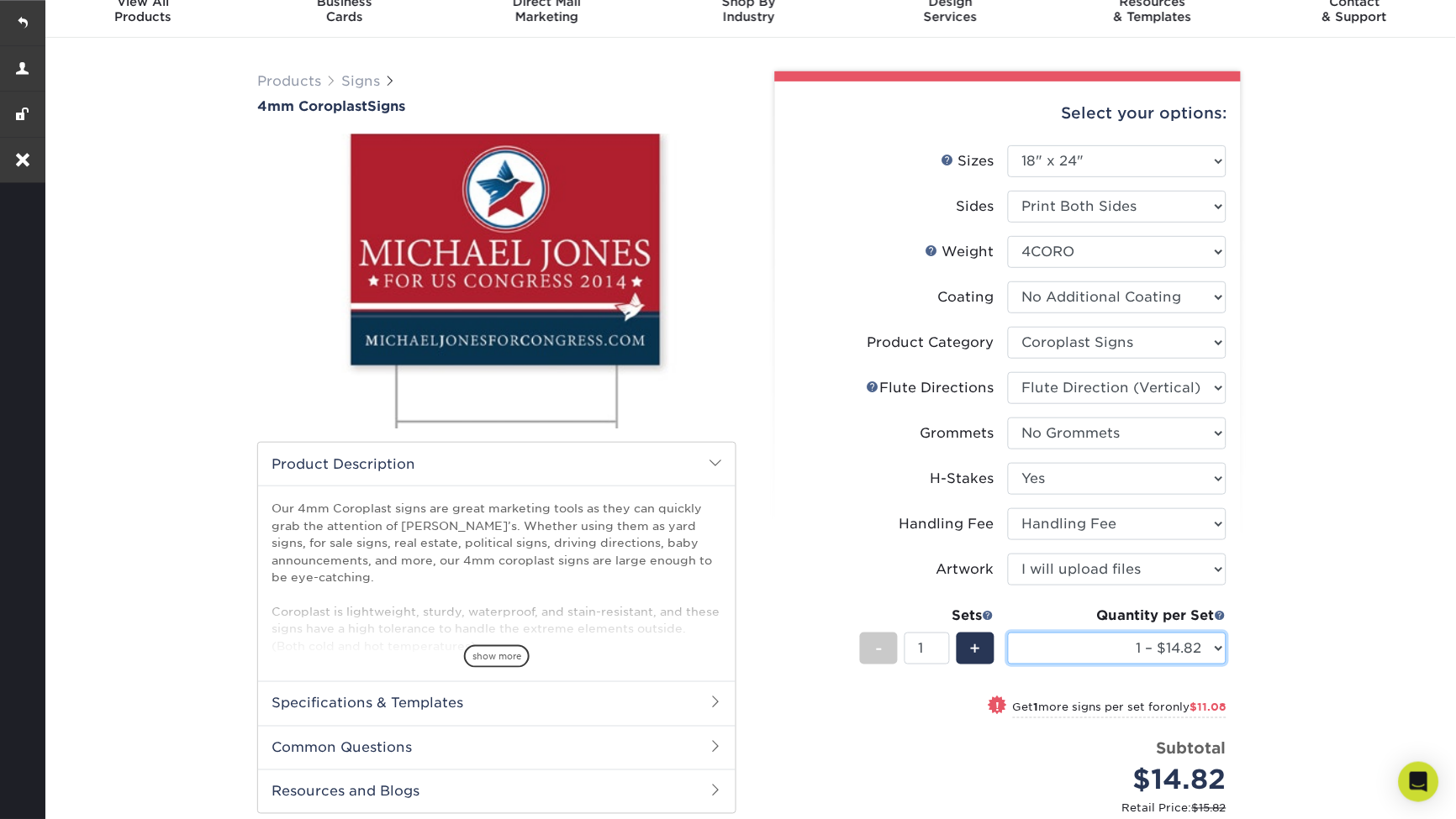
scroll to position [71, 0]
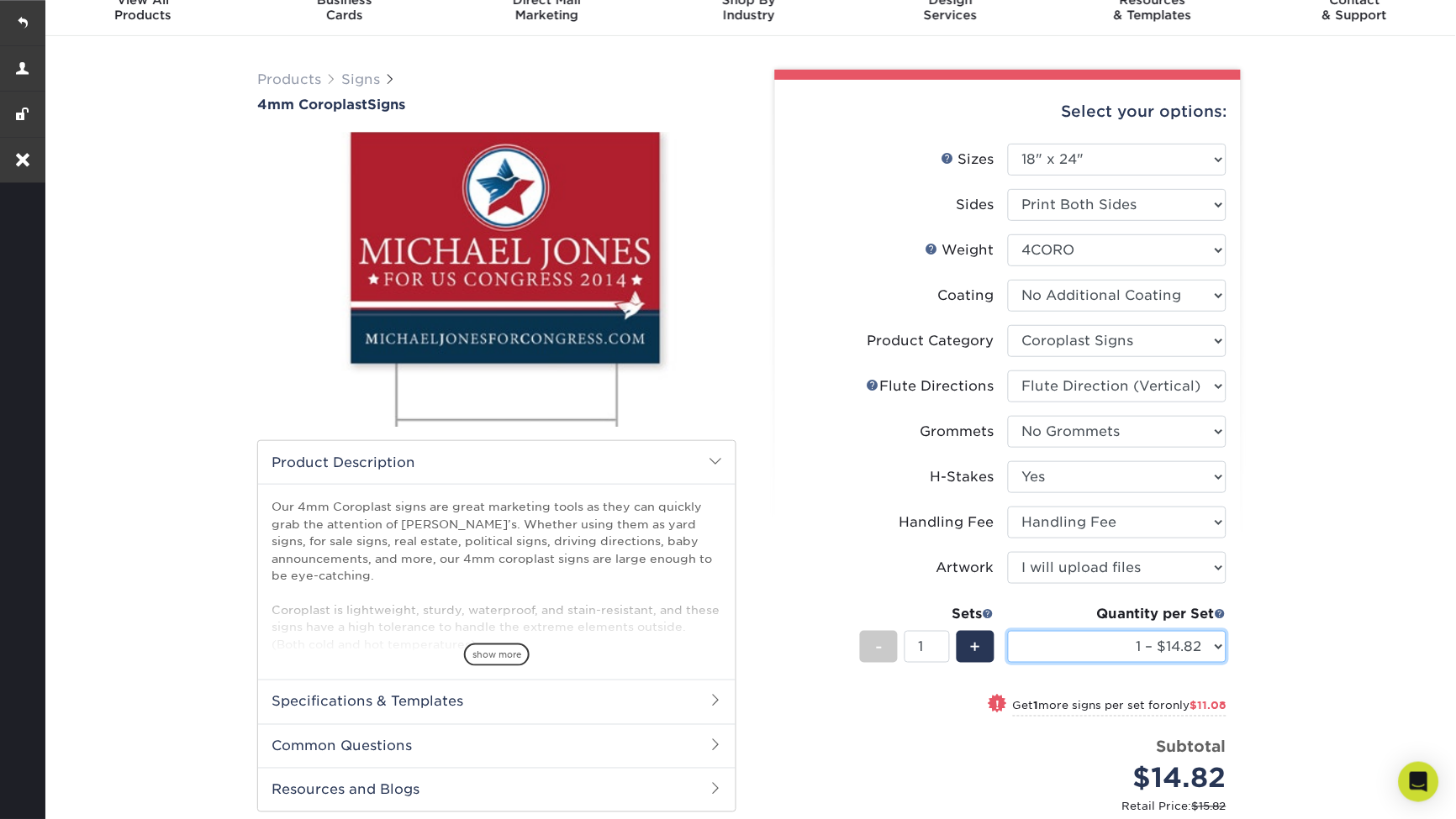
select select "10 – $108.73"
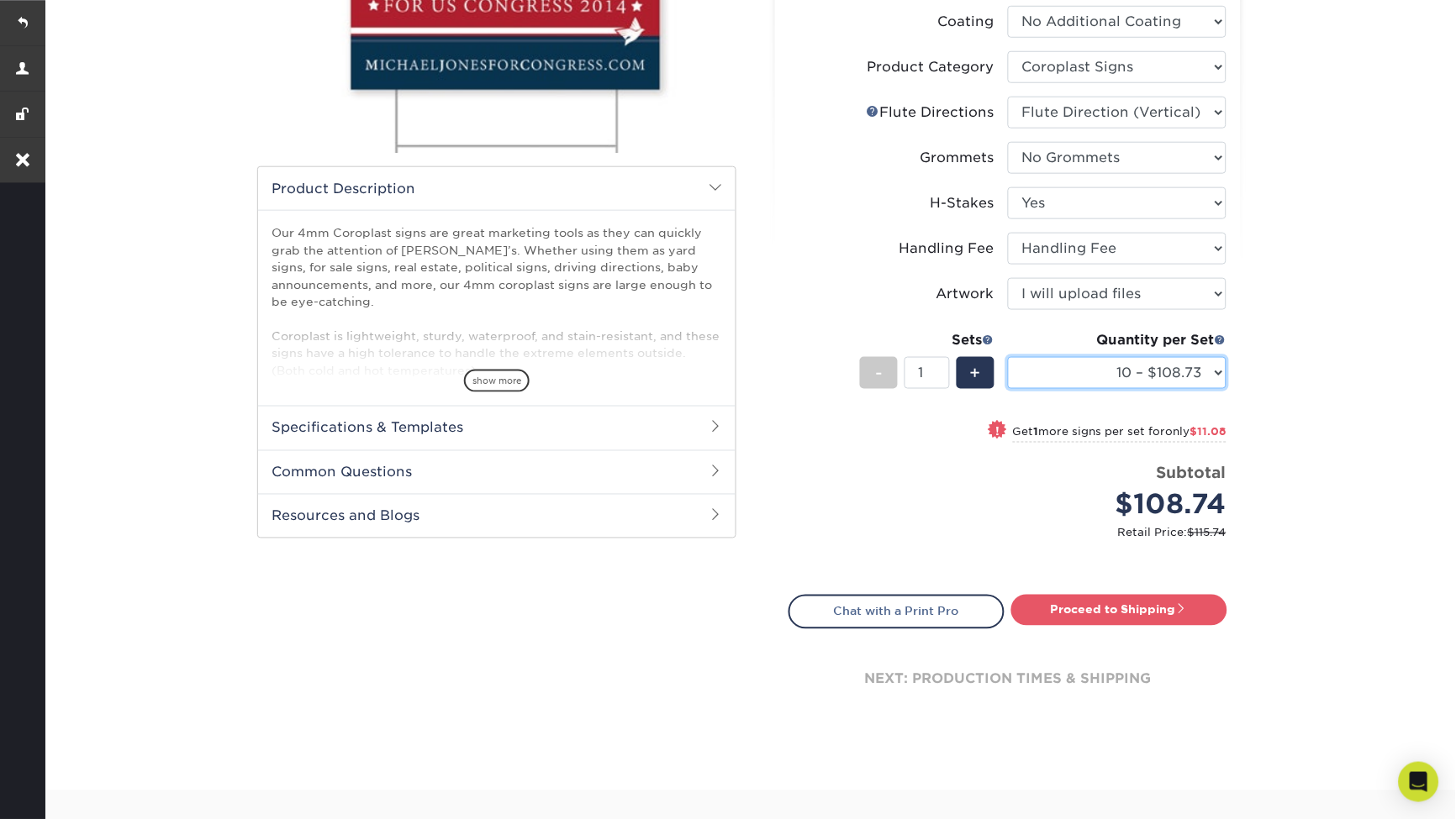
scroll to position [381, 0]
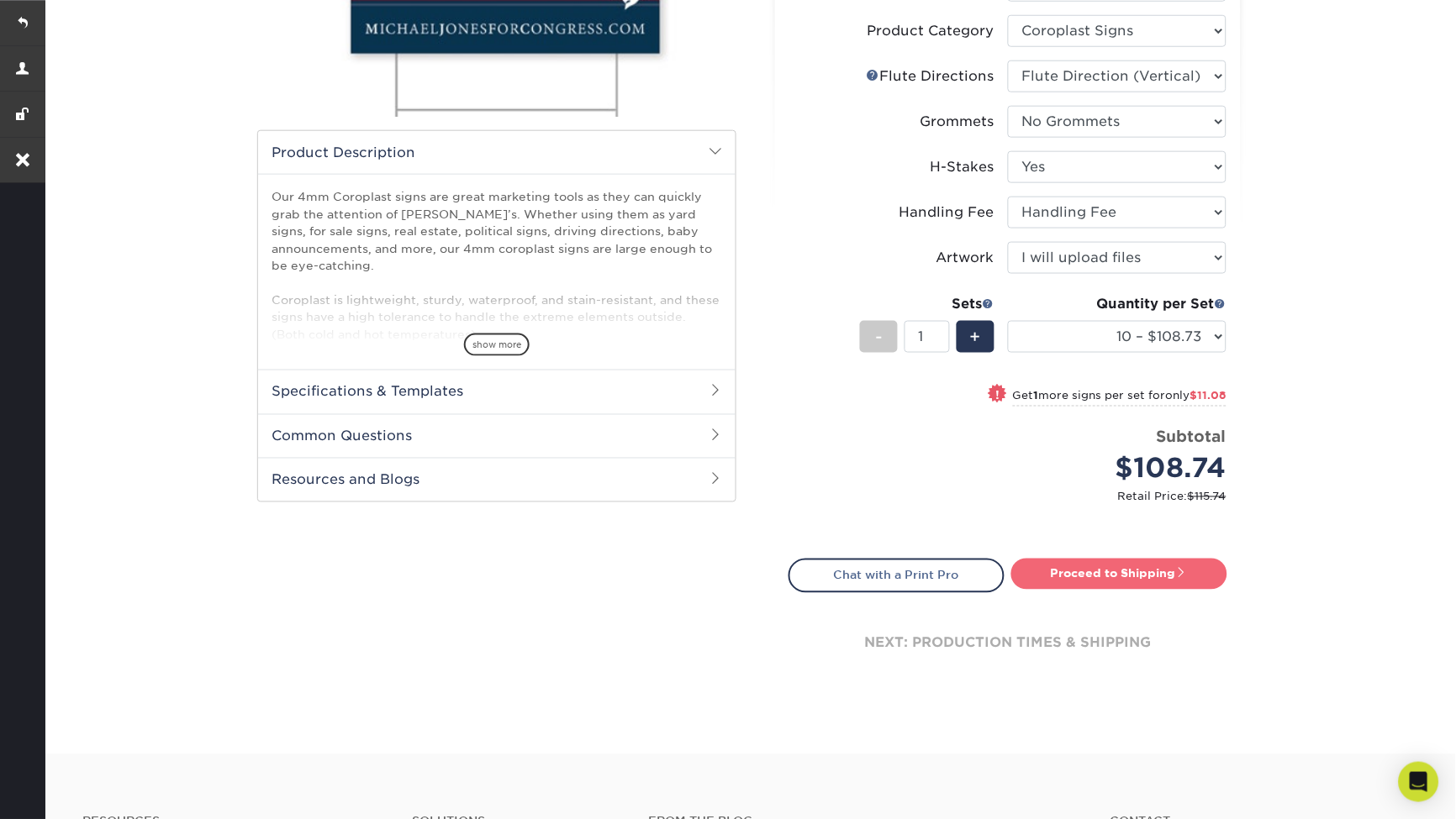
click at [1196, 575] on link "Proceed to Shipping" at bounding box center [1118, 574] width 216 height 30
type input "Set 1"
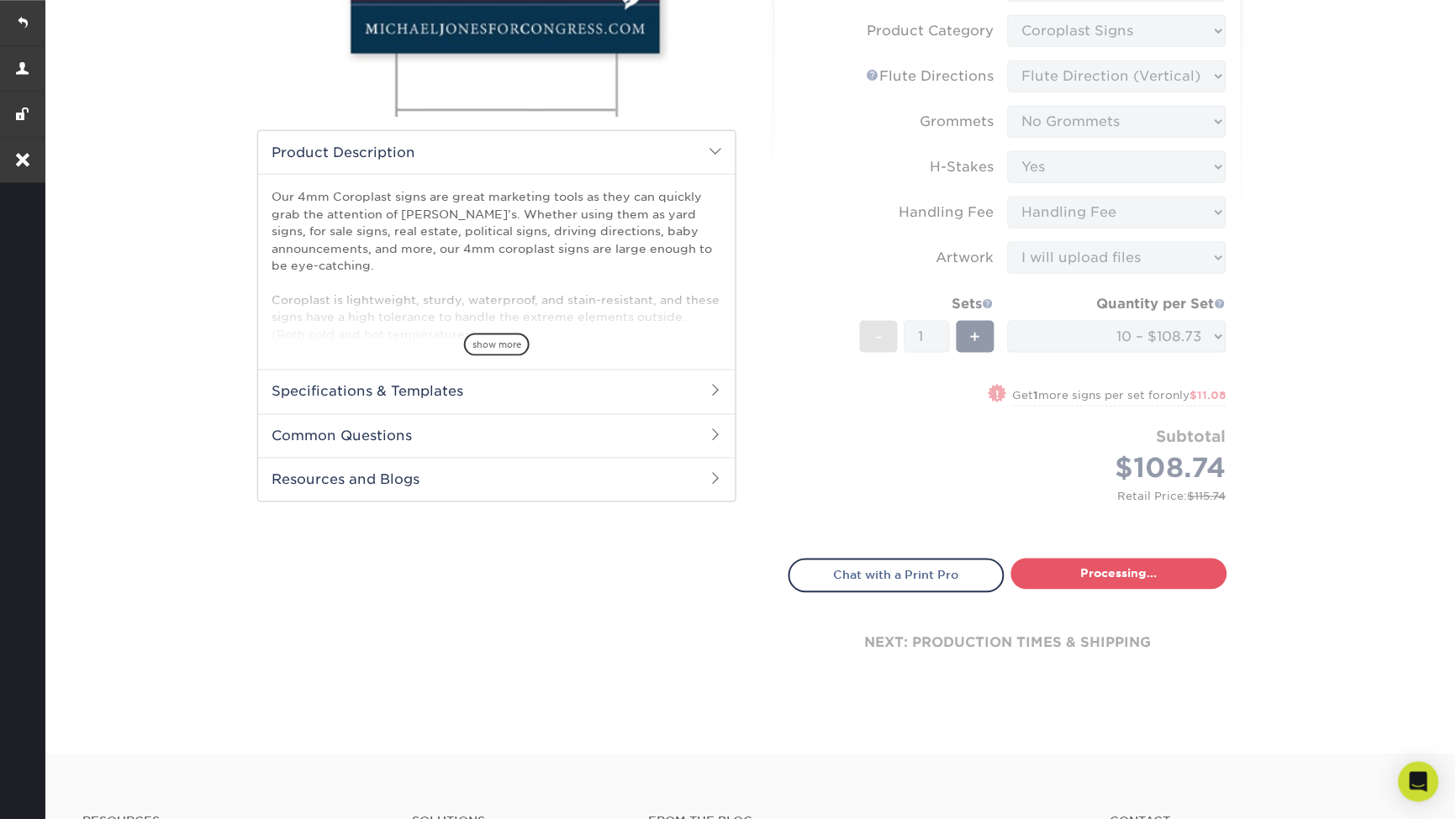
select select "66fa3dd7-a777-44c5-9a33-b53e9be1fb0b"
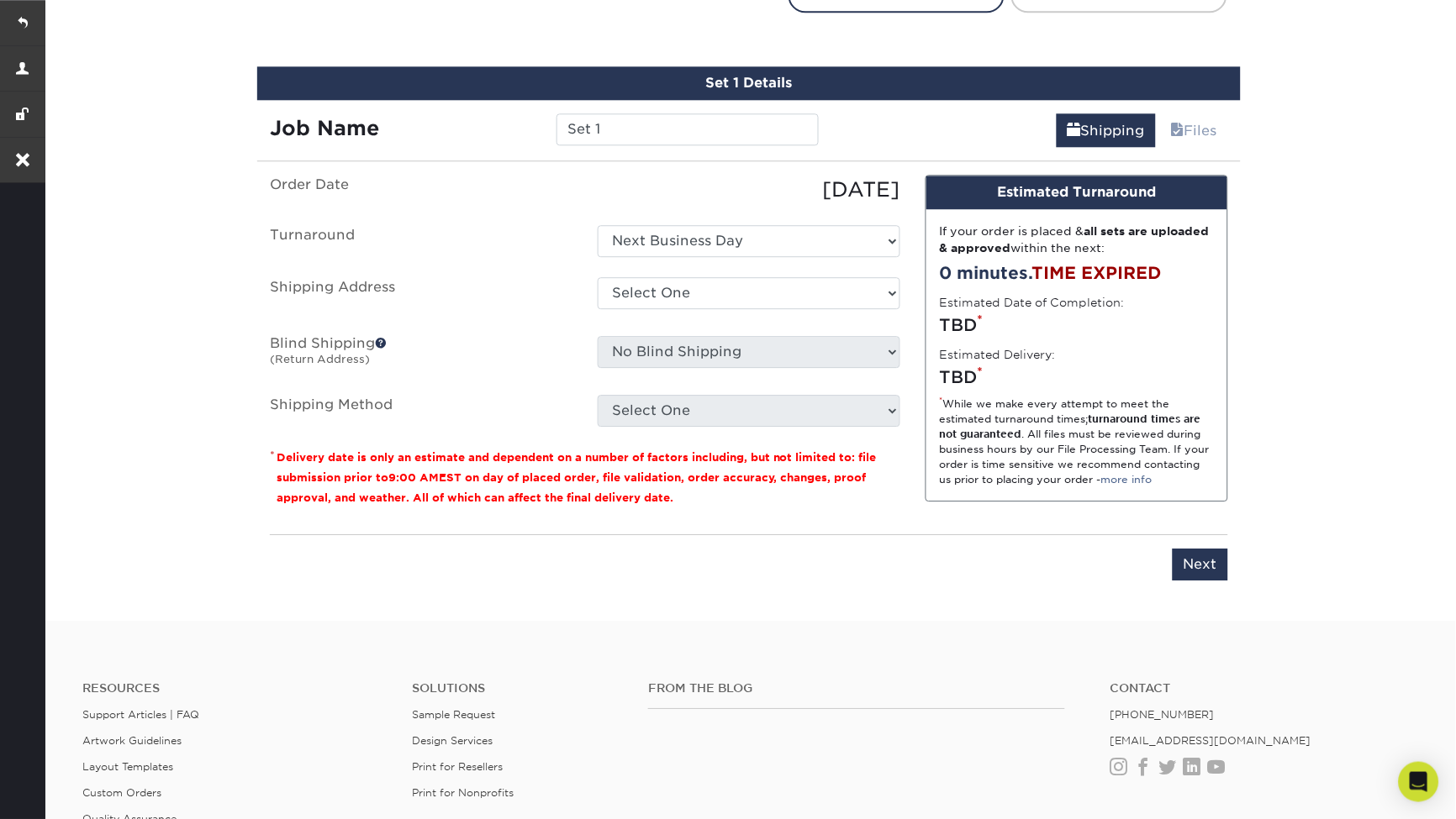
scroll to position [979, 0]
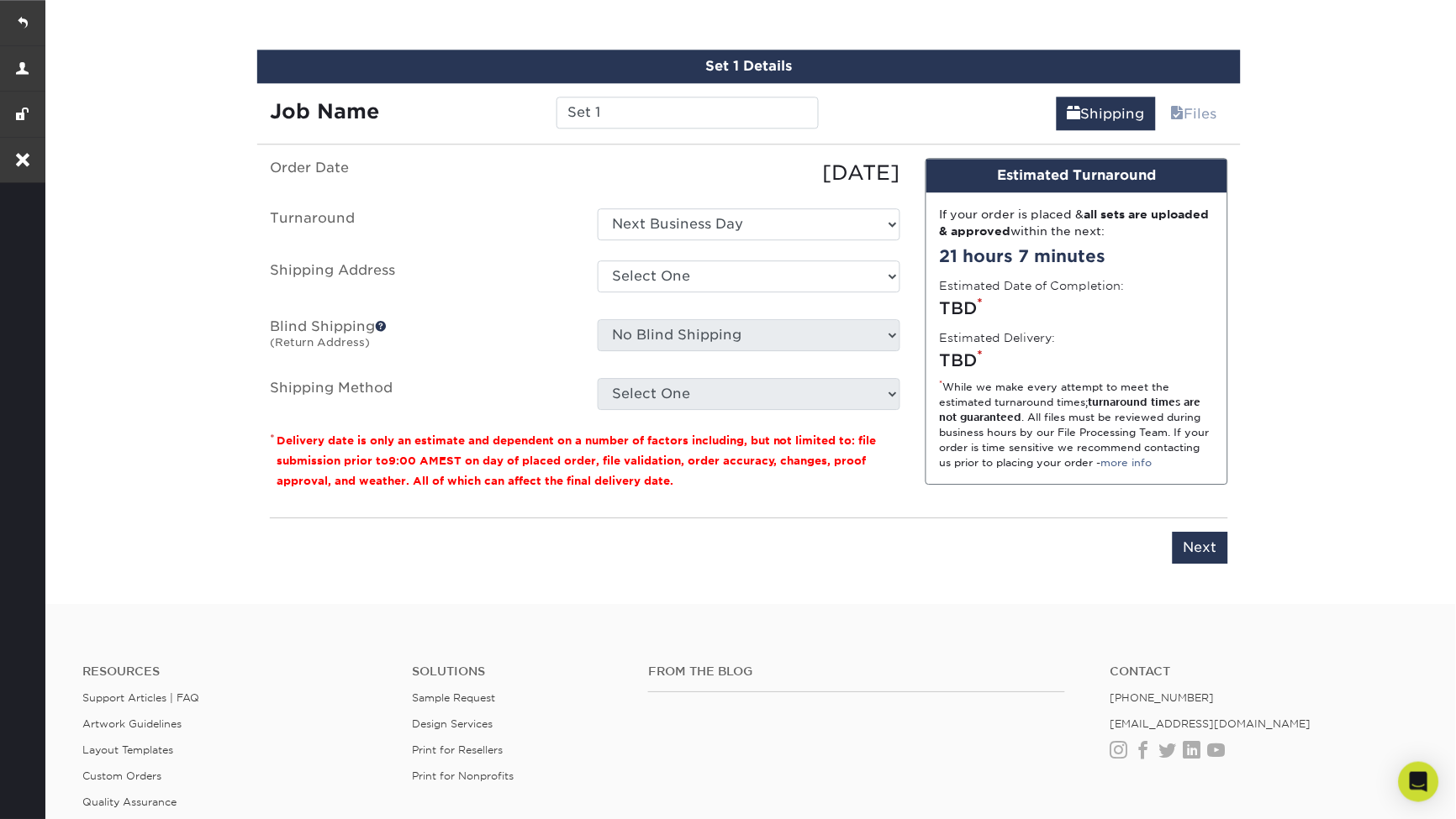
click at [784, 237] on ul "Order Date 08/28/2025 Turnaround Select One Next Business Day Shipping Address …" at bounding box center [585, 284] width 630 height 252
select select "279898"
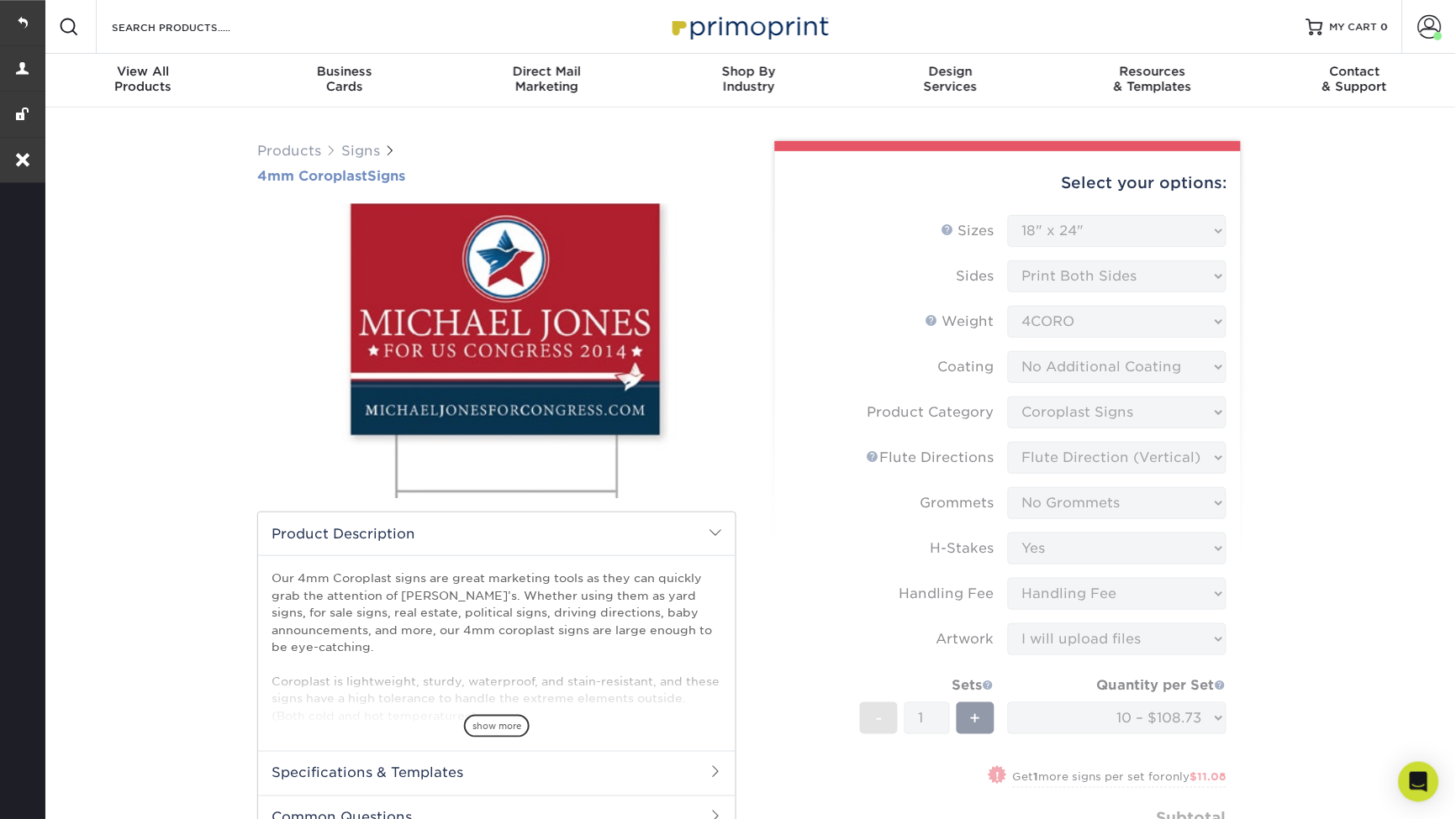
scroll to position [0, 0]
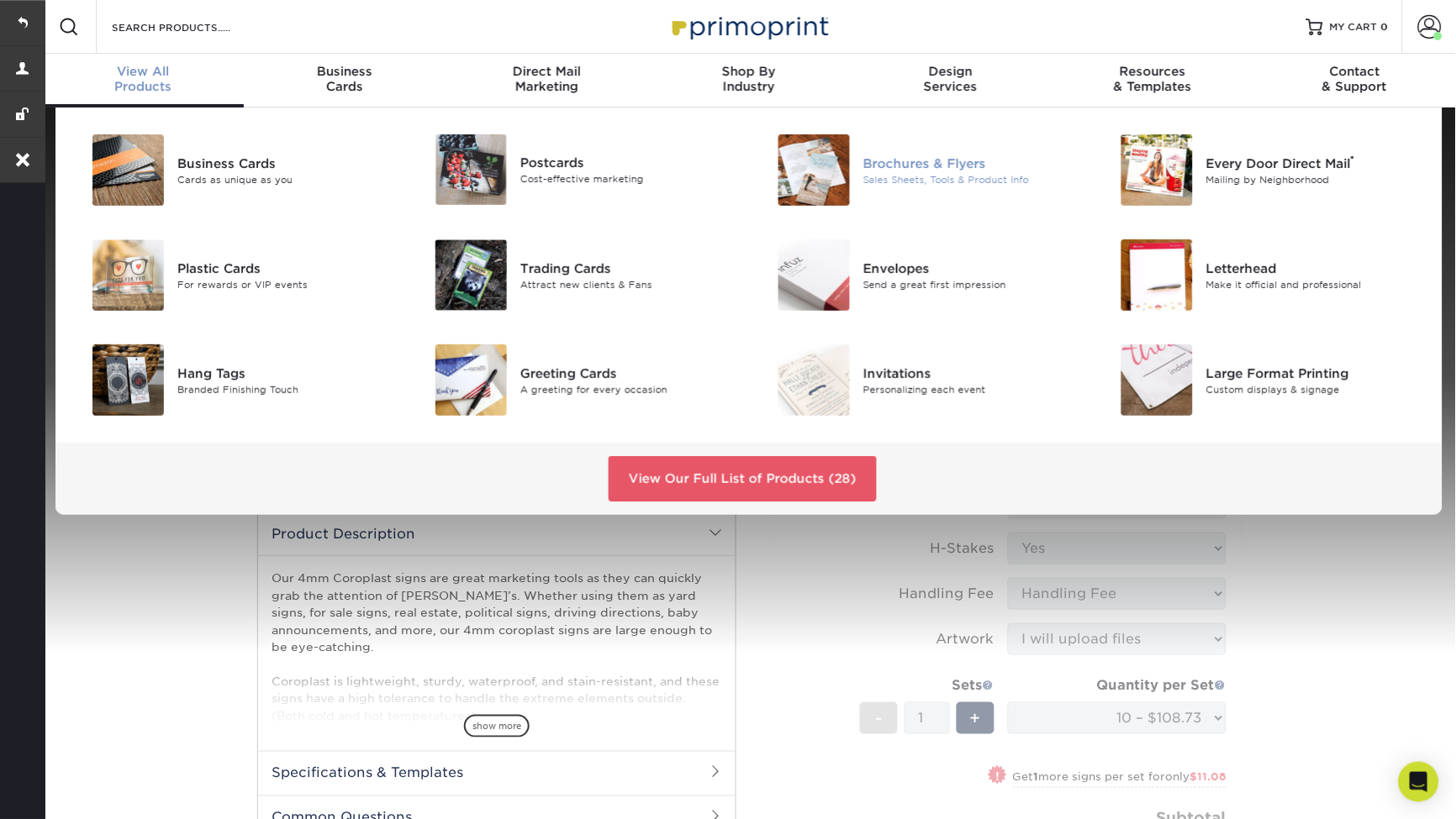
click at [828, 186] on img at bounding box center [814, 170] width 71 height 71
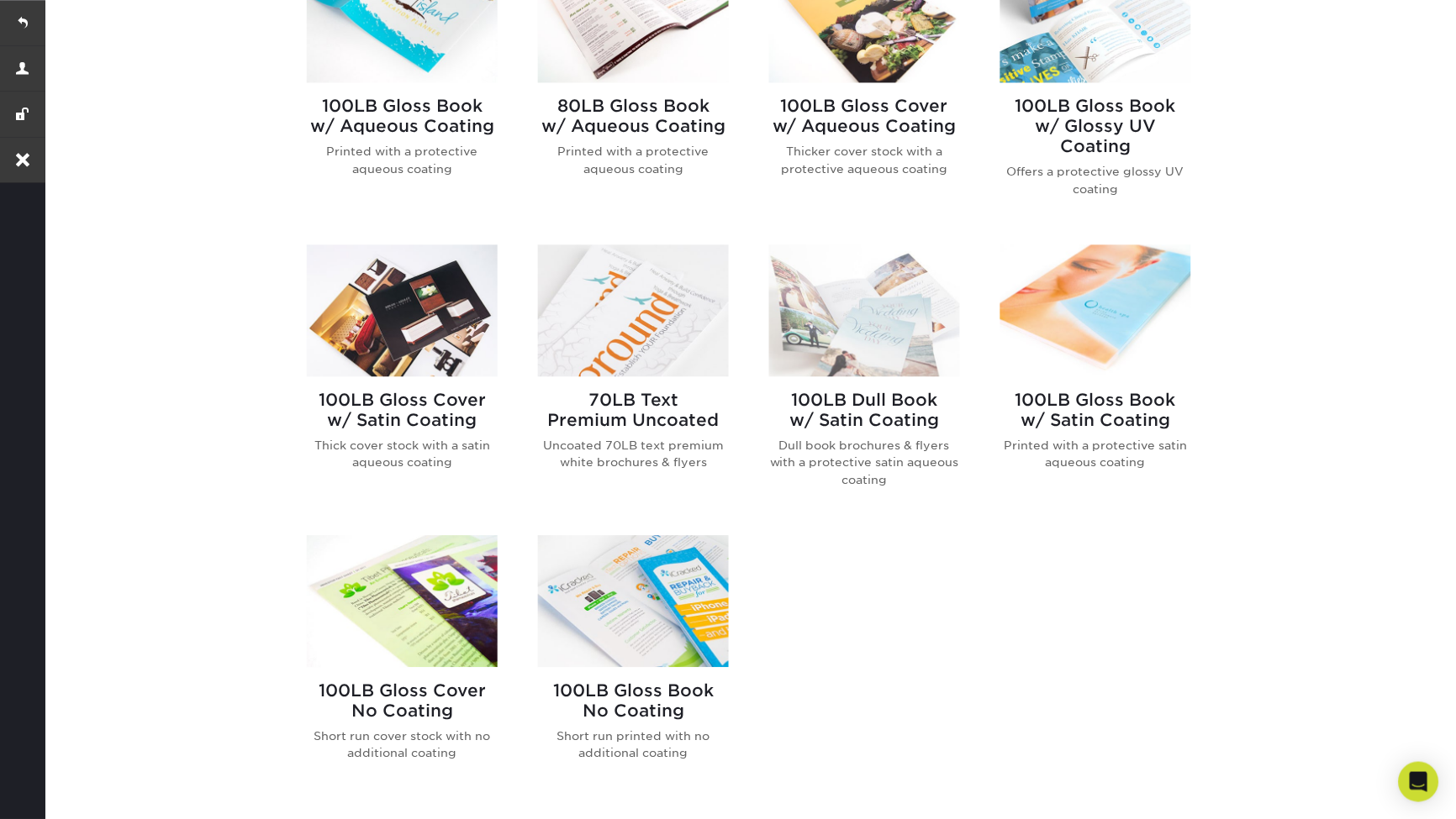
scroll to position [792, 0]
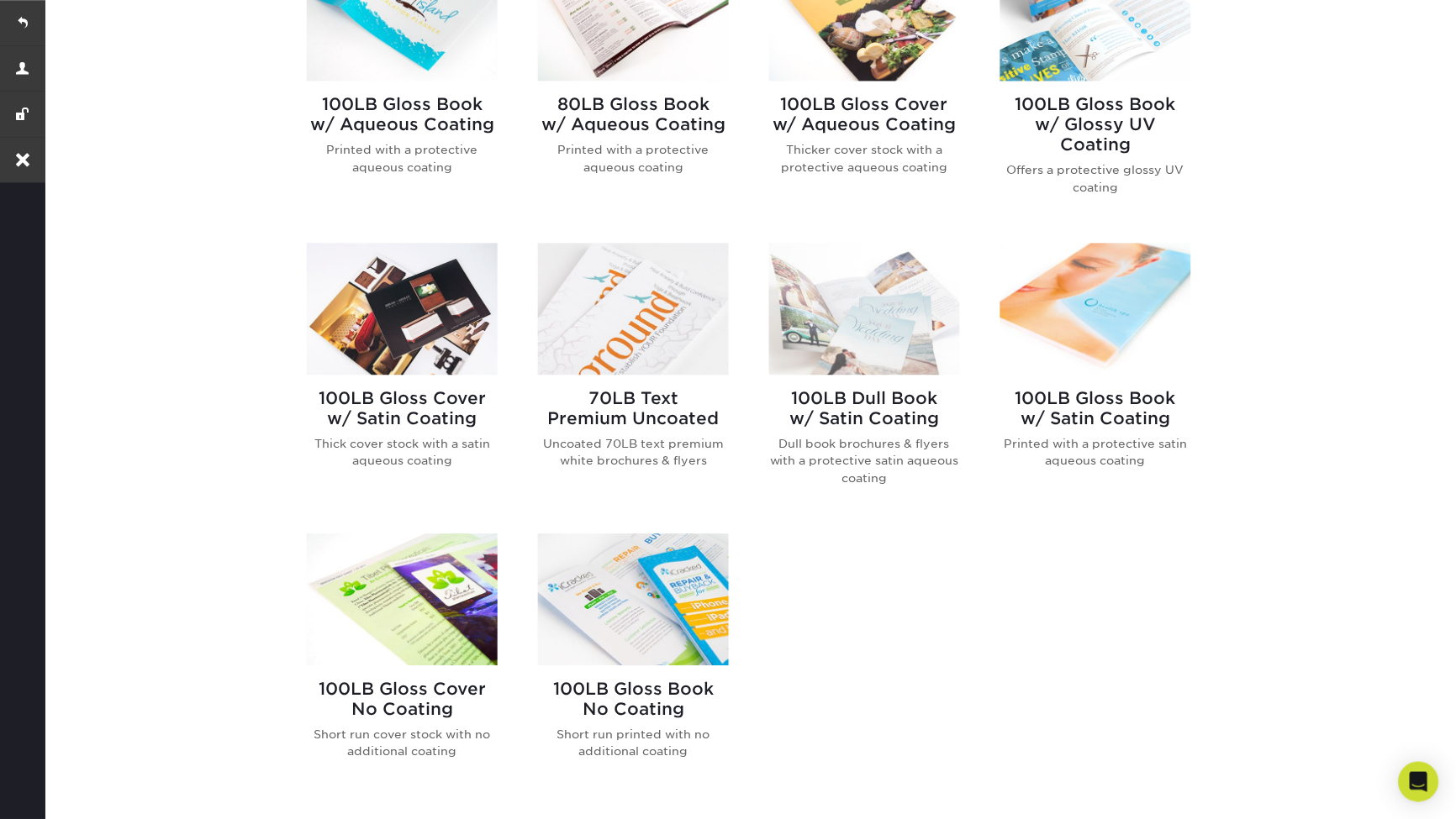
click at [898, 312] on img at bounding box center [864, 309] width 191 height 132
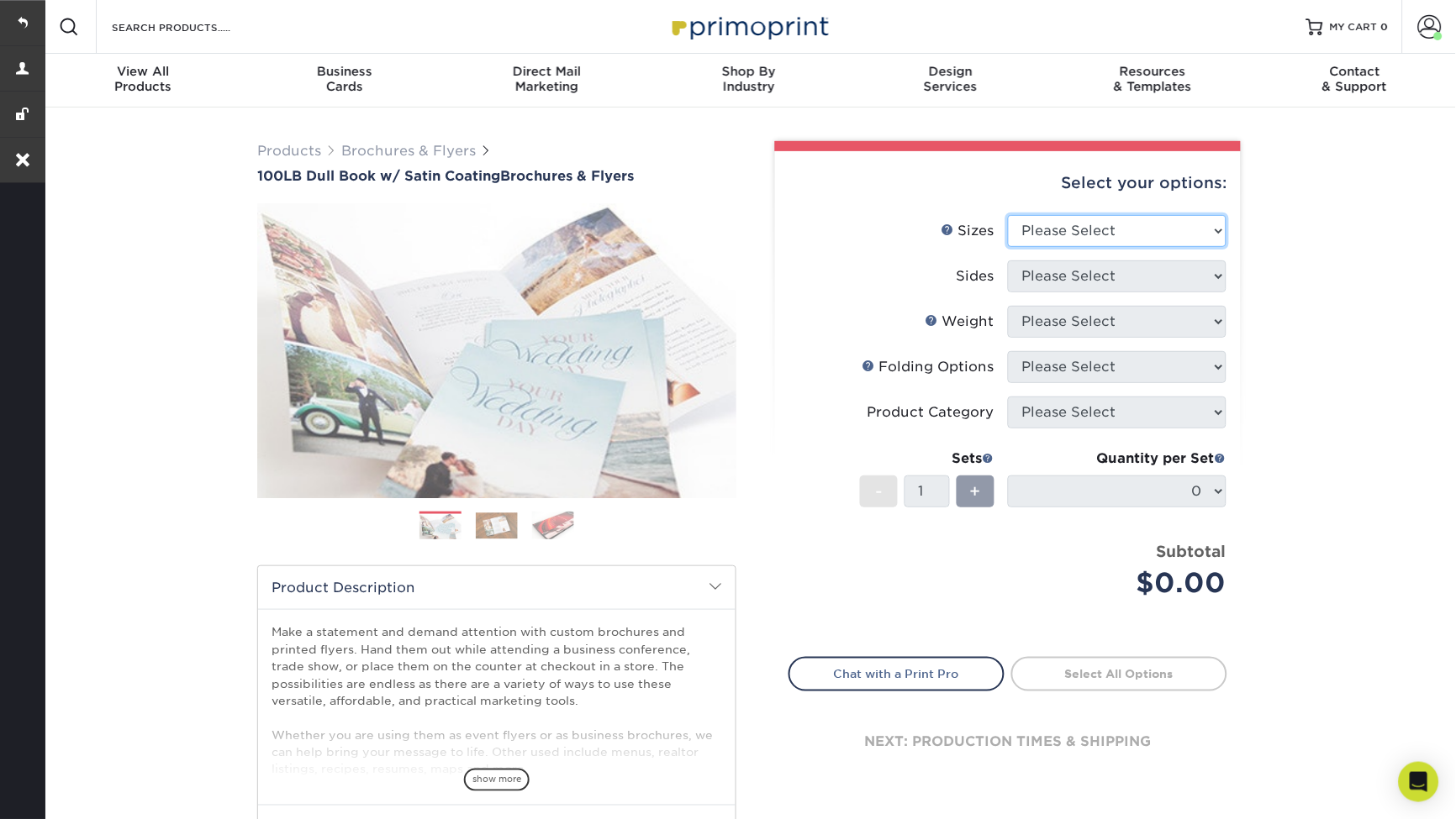
select select "4.00x6.00"
select select "13abbda7-1d64-4f25-8bb2-c179b224825d"
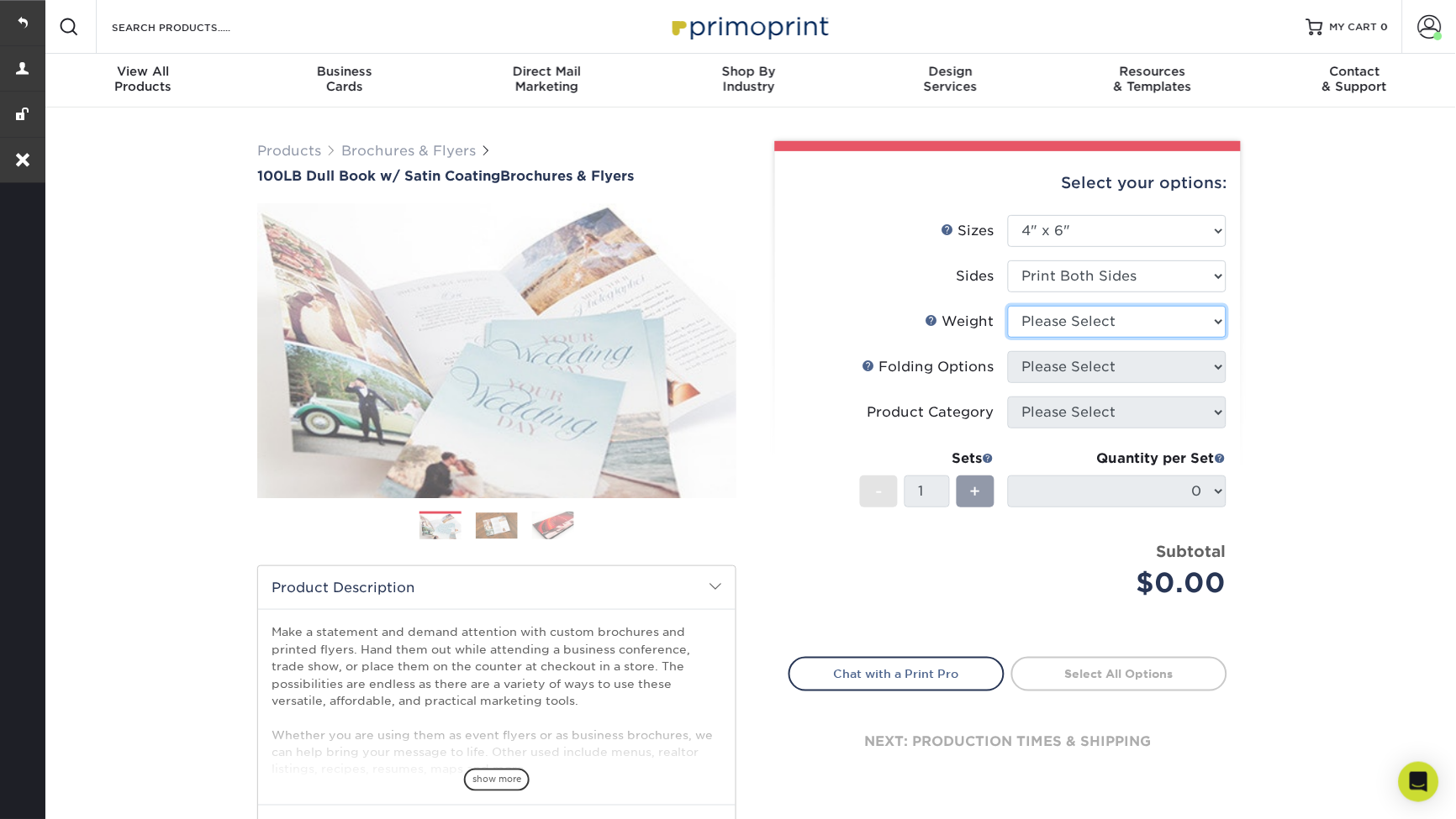
select select "100DB"
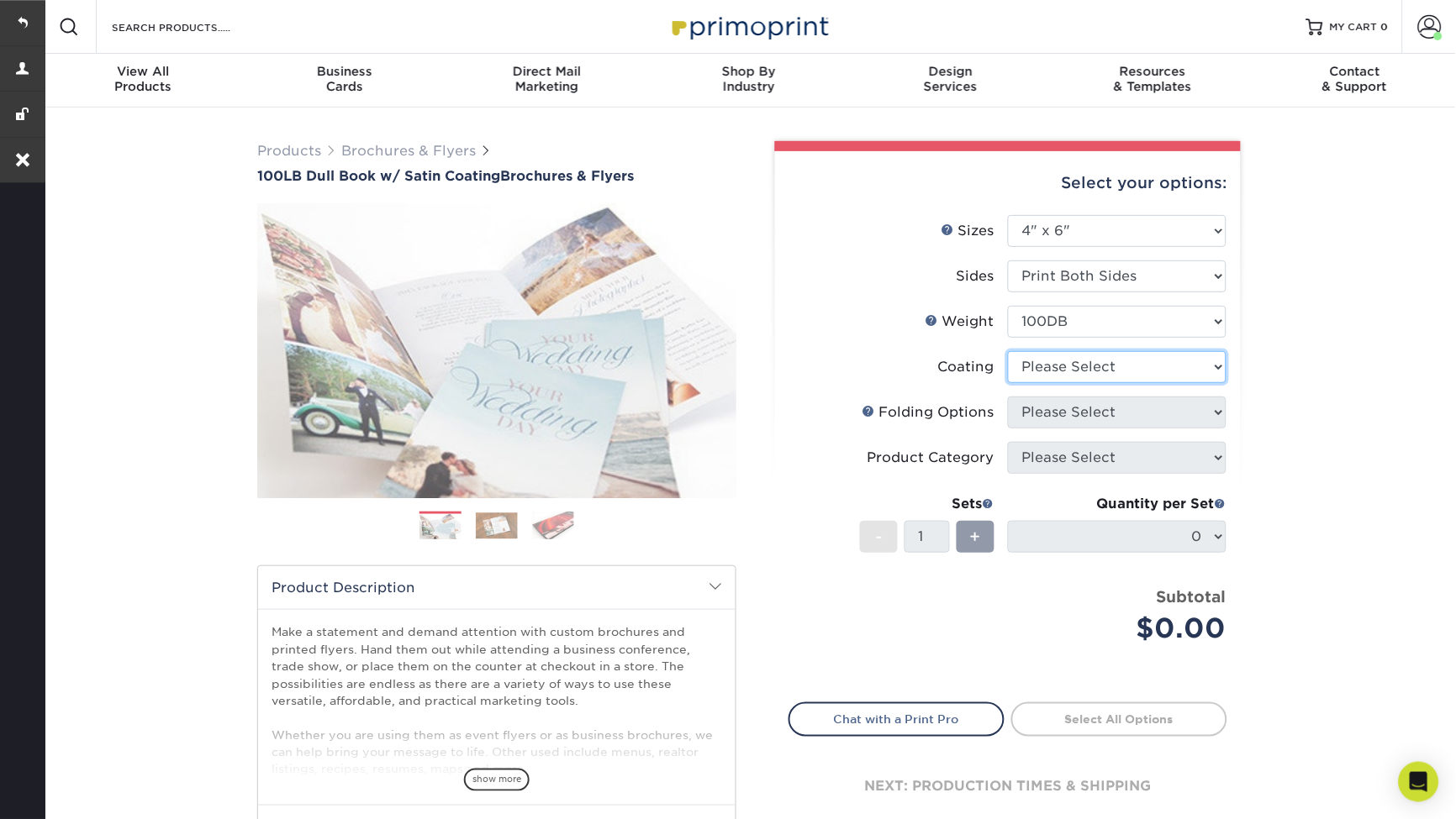
select select "1753ff32-3d28-4f95-990a-6fda0dbe3d7c"
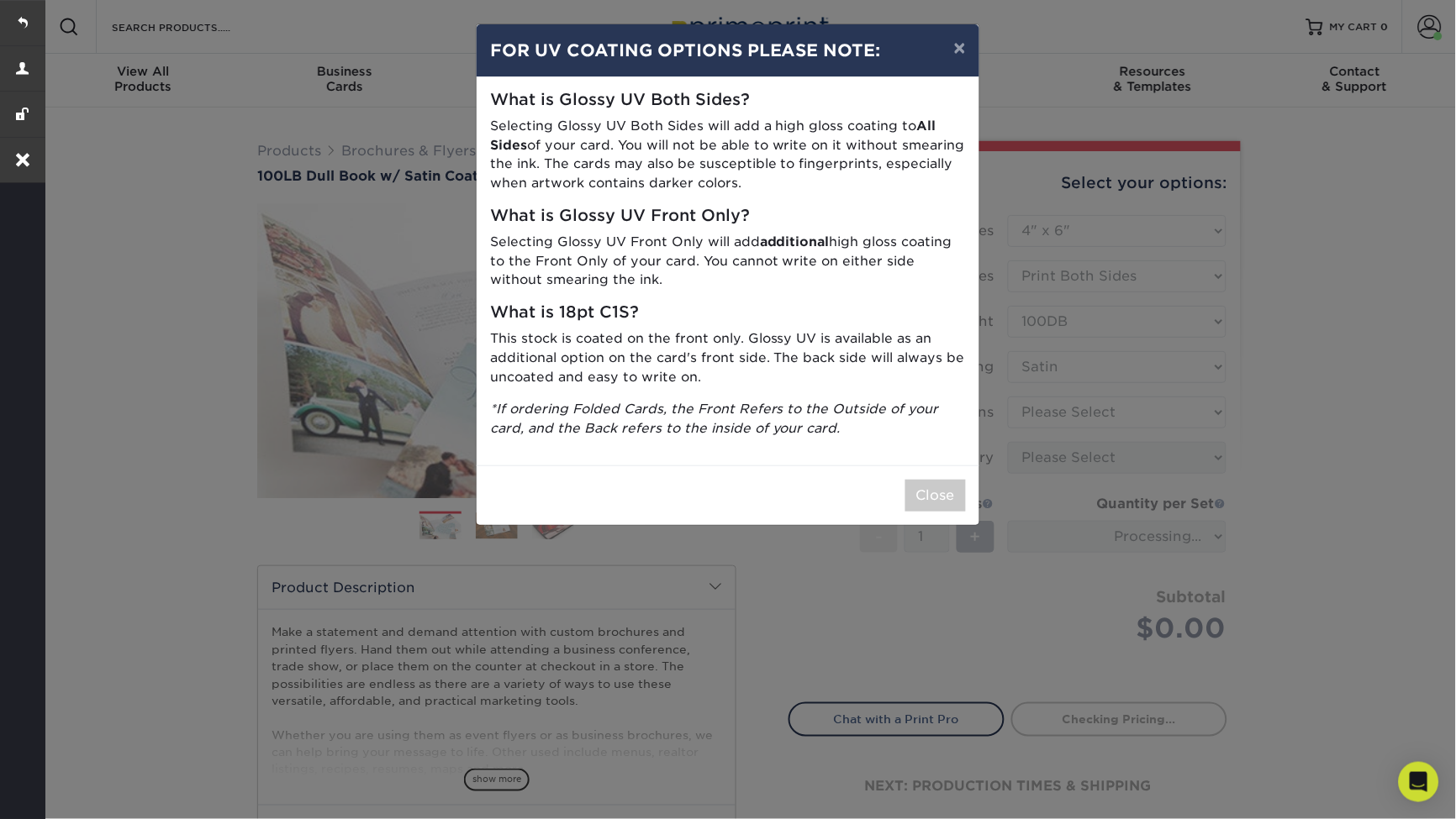
click at [1136, 405] on div "× FOR UV COATING OPTIONS PLEASE NOTE: What is Glossy UV Both Sides? Selecting G…" at bounding box center [728, 410] width 1456 height 819
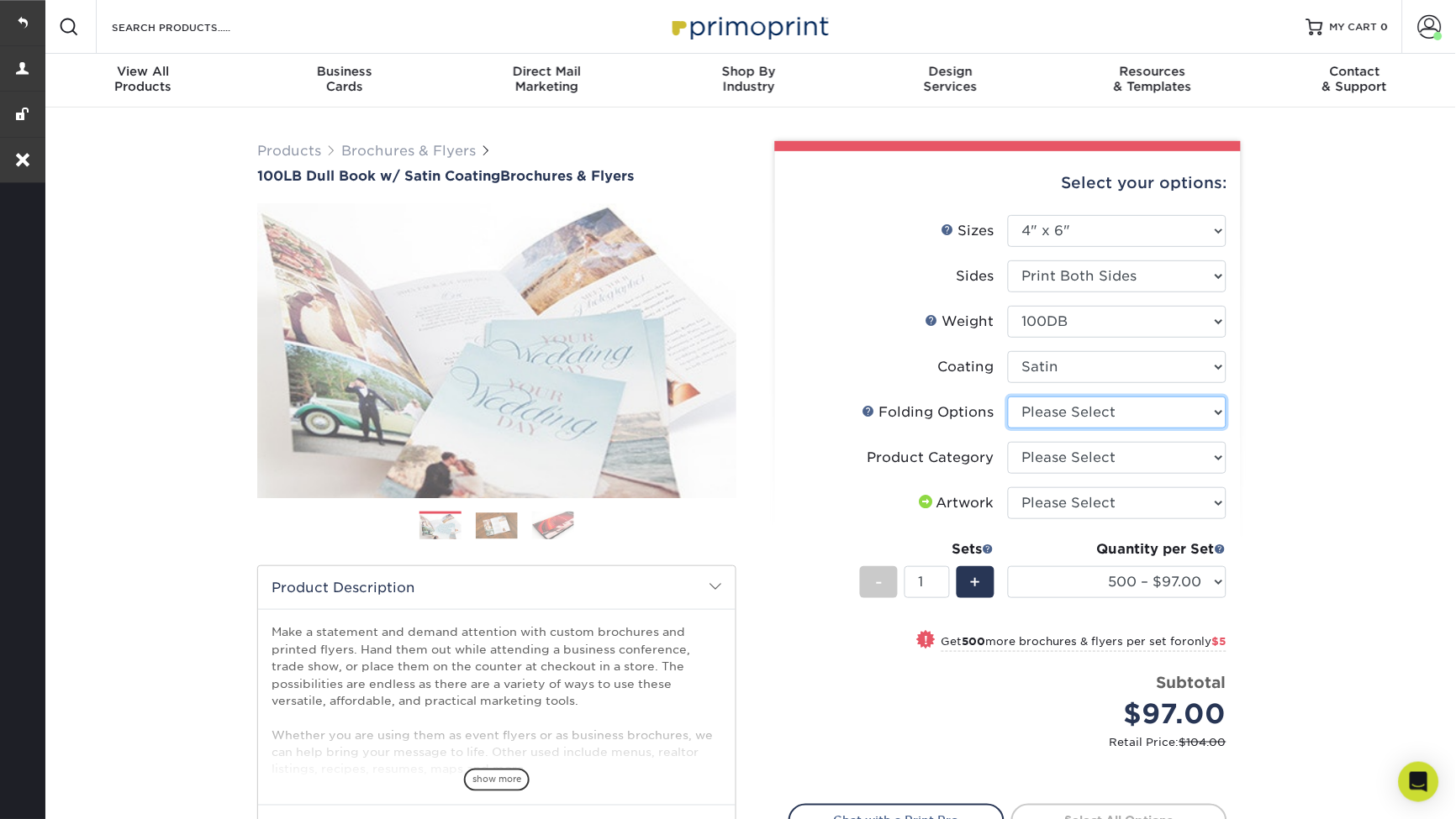
select select "9b1d5825-34d1-4721-9874-ed79abb003d7"
drag, startPoint x: 1095, startPoint y: 418, endPoint x: 1103, endPoint y: 455, distance: 37.9
click at [1103, 455] on ul "Sizes Help Sizes Please Select 3.67" x 8.5" 3.67" x 8.5" 4" x 6" 4" x 8.5" 4" x…" at bounding box center [1007, 493] width 439 height 556
select select "1a668080-6b7c-4174-b399-2c3833b27ef4"
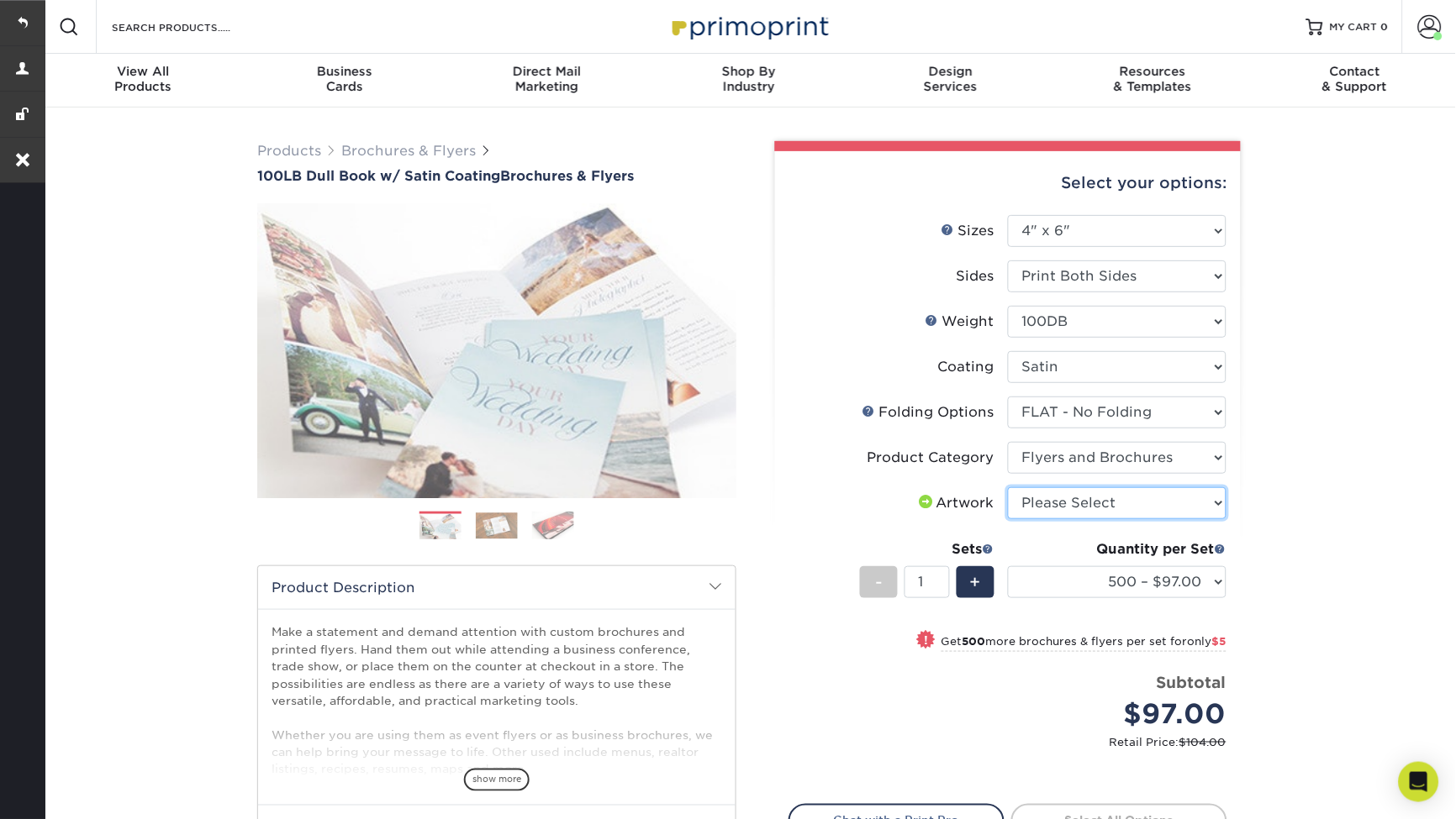
select select "upload"
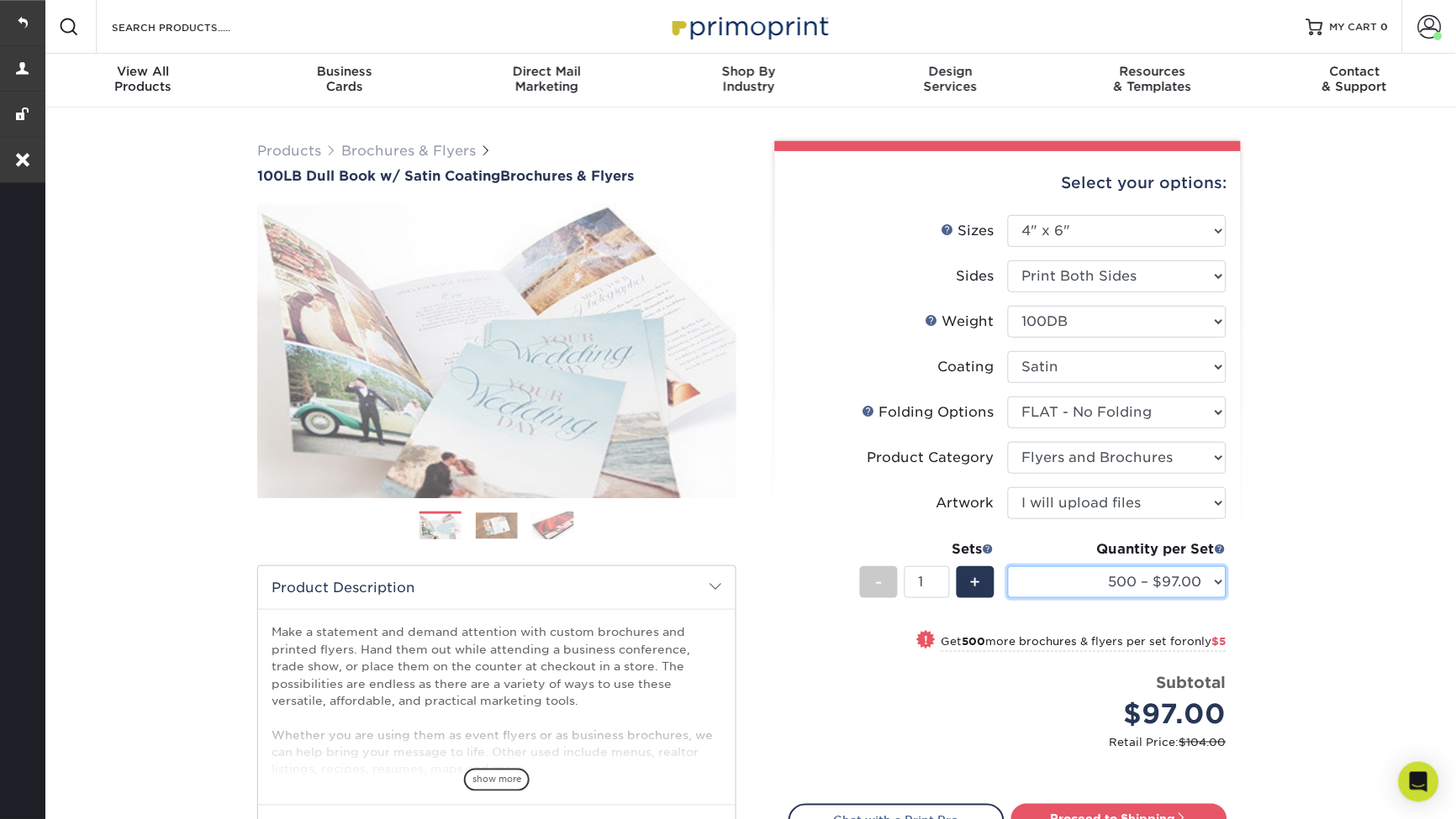
select select "5000 – $208.00"
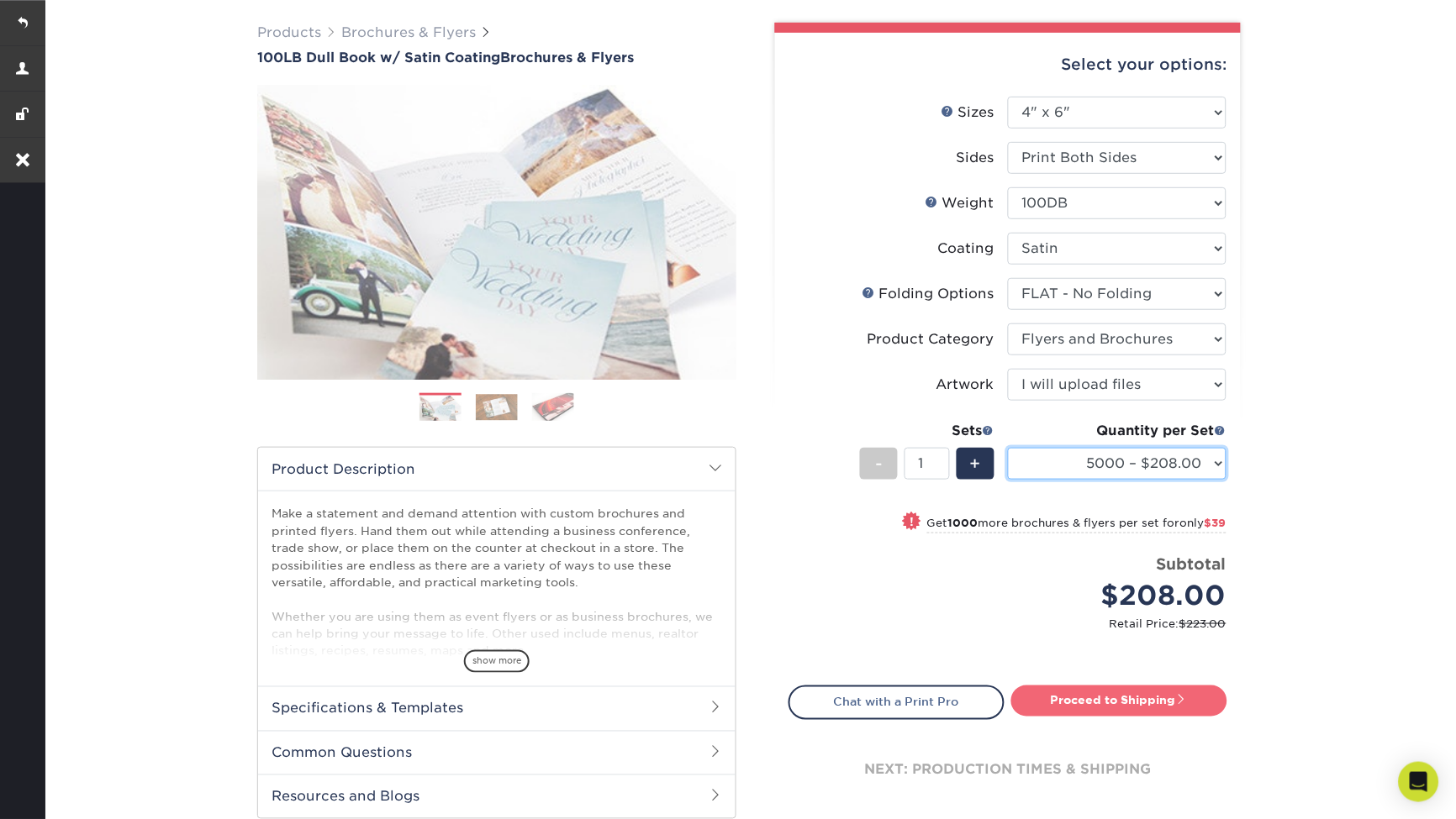
scroll to position [158, 0]
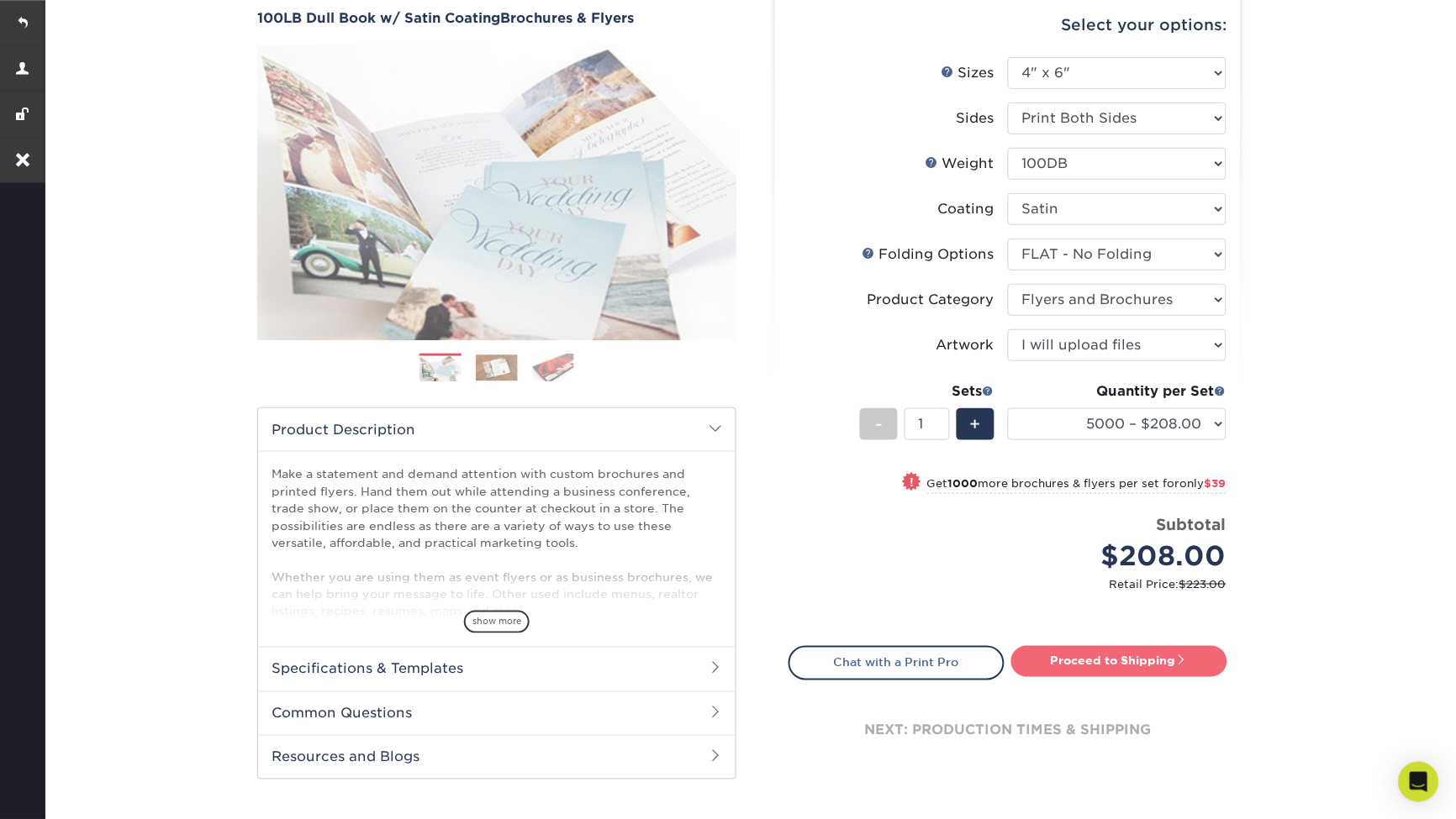
click at [1106, 662] on link "Proceed to Shipping" at bounding box center [1118, 661] width 216 height 30
type input "Set 1"
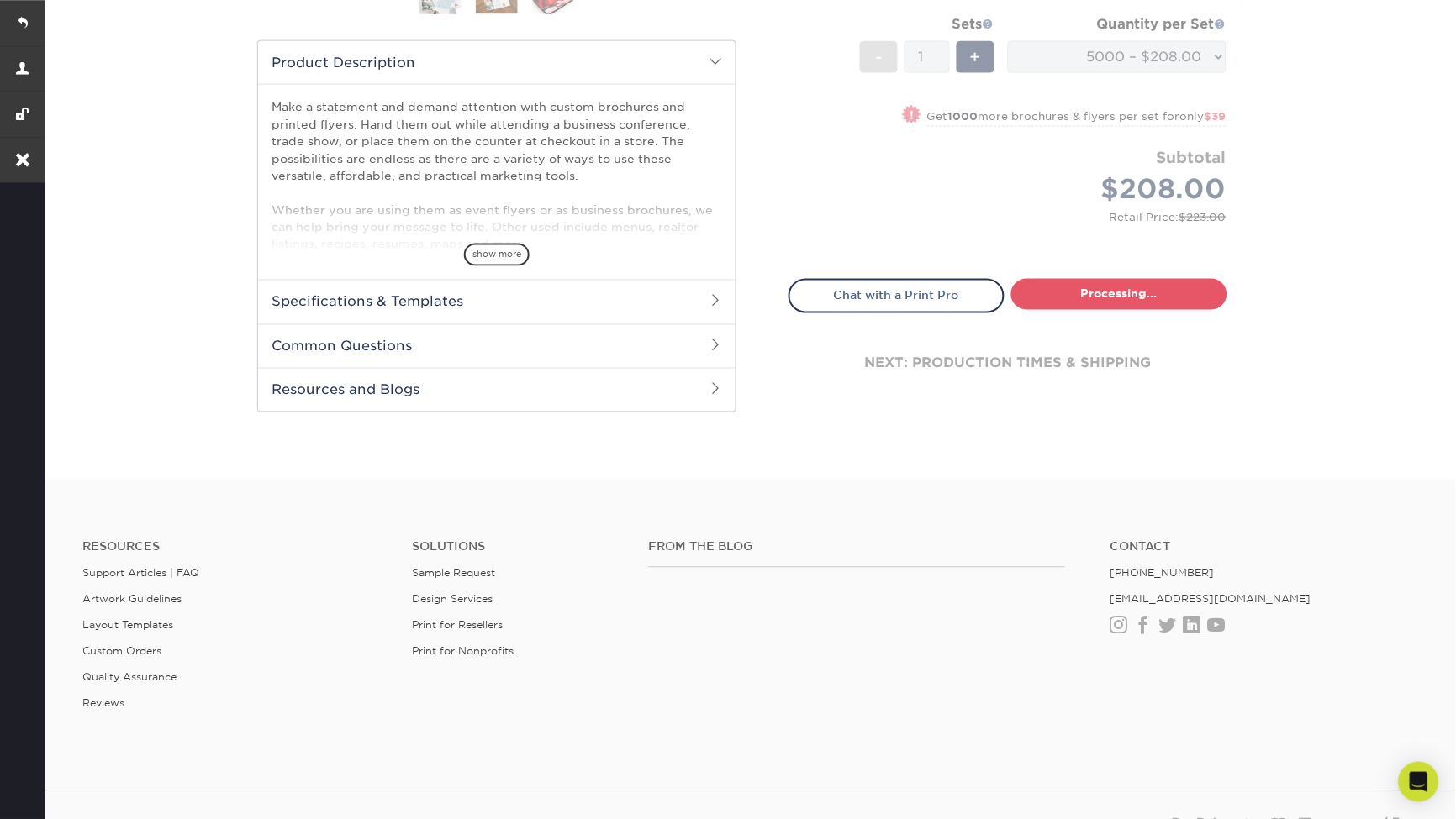
select select "bd1ad15d-63d5-4451-9517-a77406b6e401"
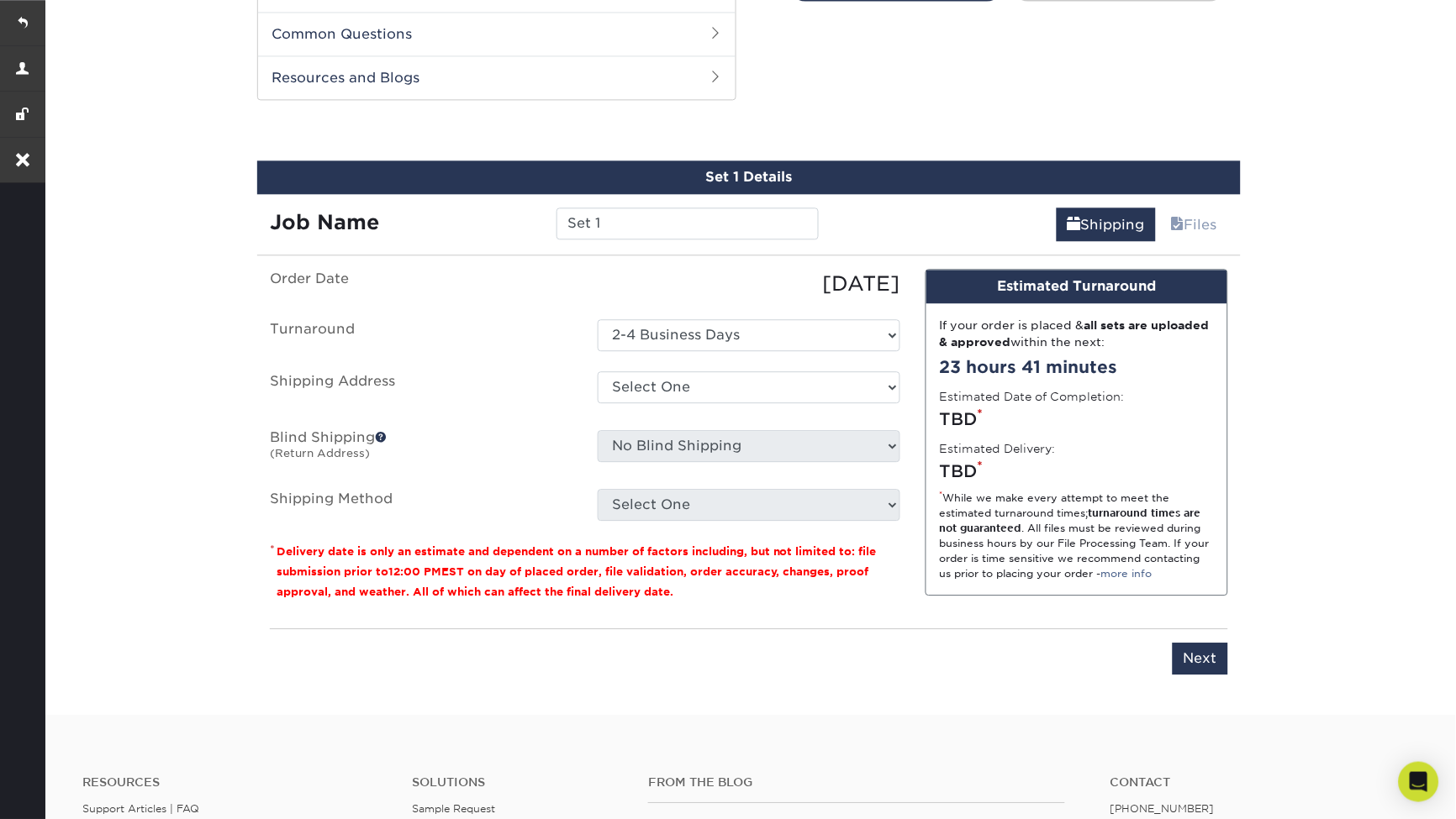
scroll to position [852, 0]
